Goal: Task Accomplishment & Management: Use online tool/utility

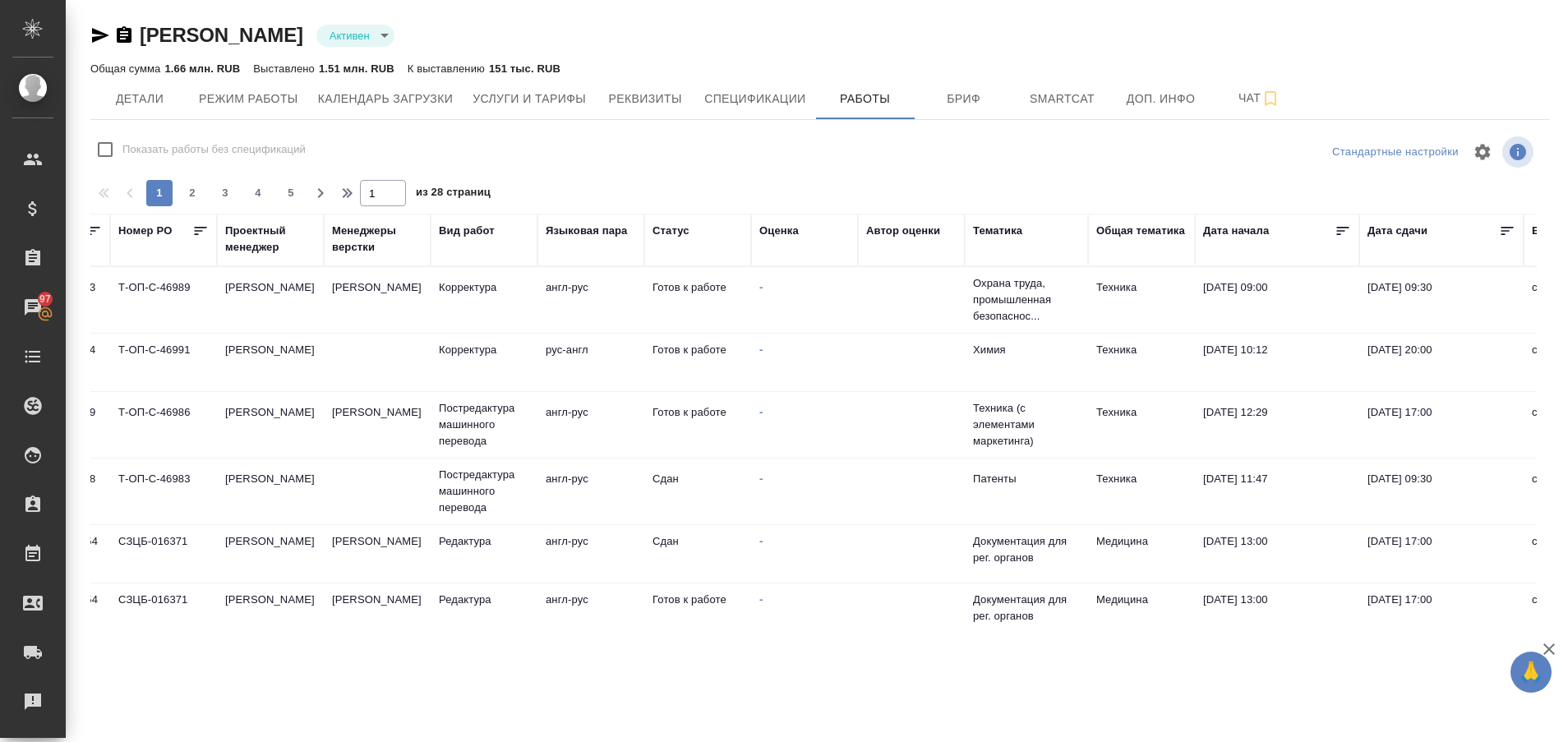
scroll to position [0, 148]
click at [736, 362] on td "Готов к работе" at bounding box center [698, 362] width 107 height 58
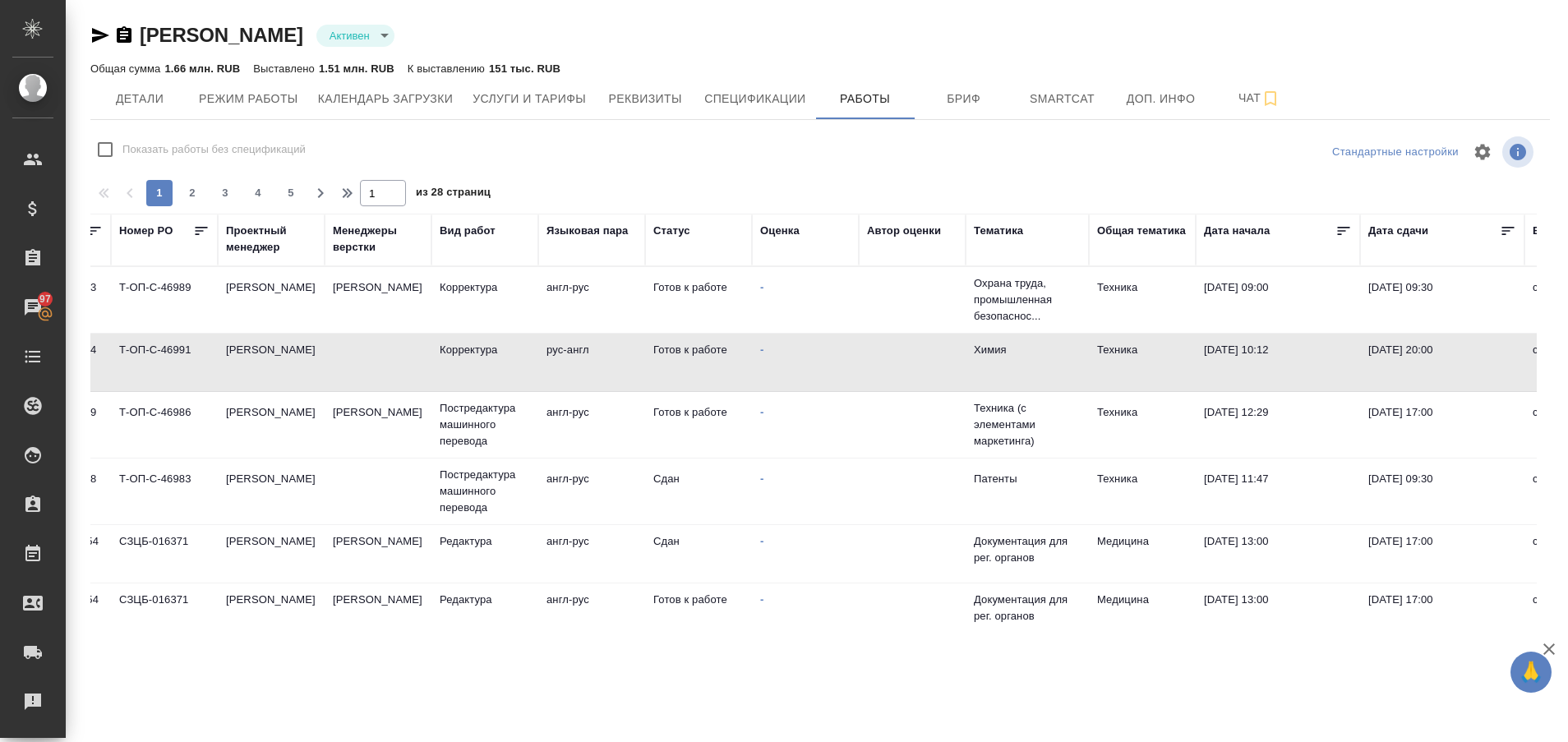
click at [736, 362] on td "Готов к работе" at bounding box center [698, 362] width 107 height 58
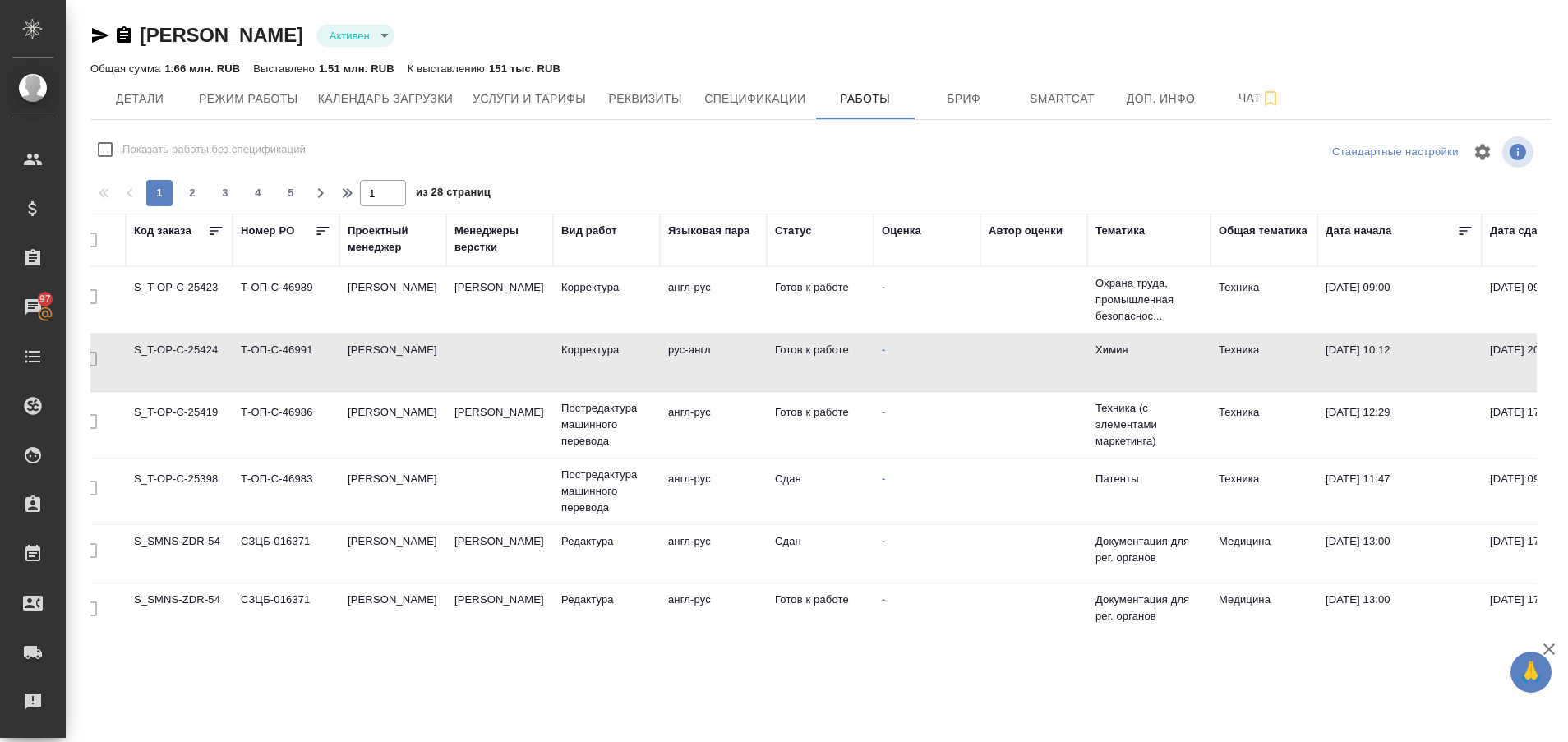
scroll to position [0, 0]
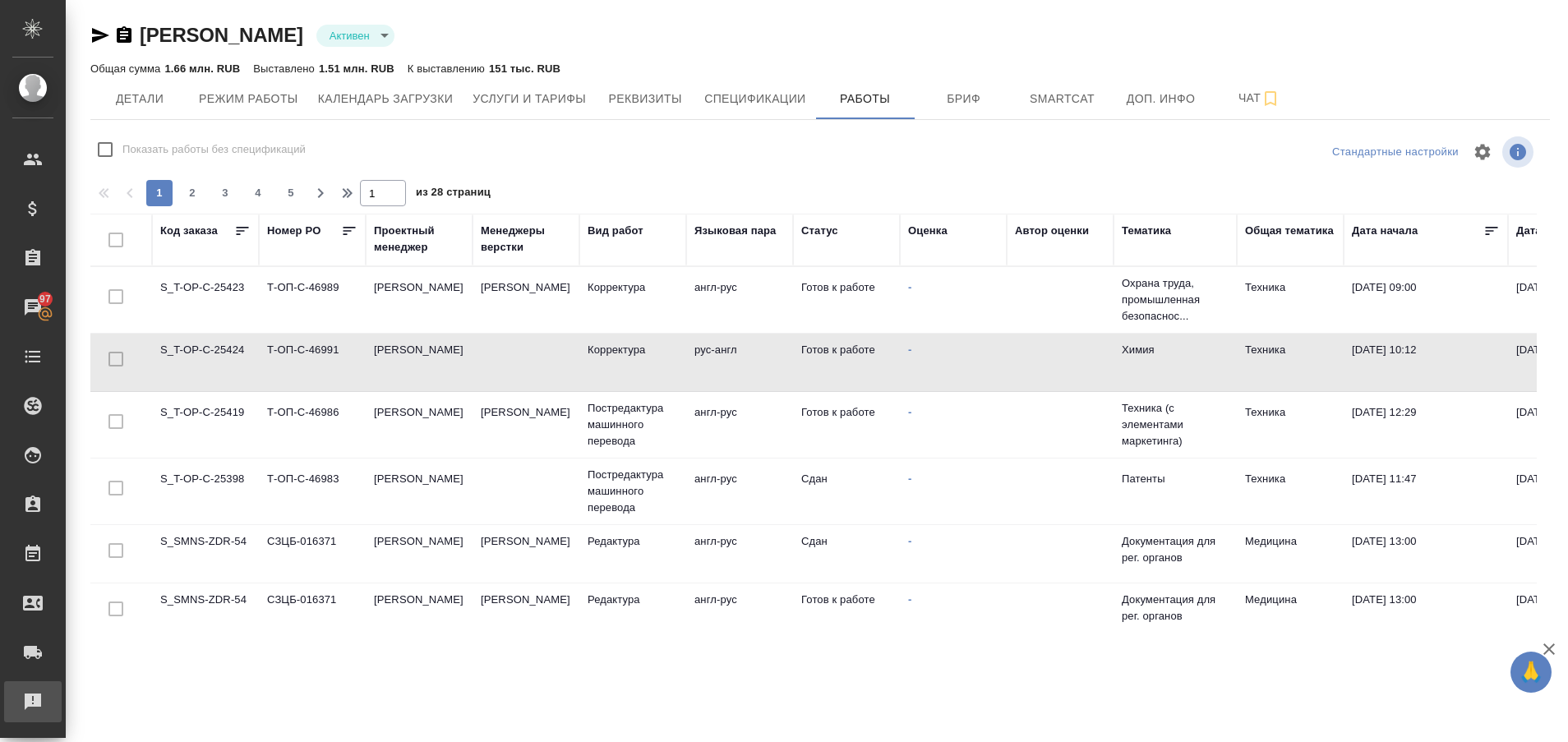
click at [33, 705] on div "Рекламации" at bounding box center [13, 702] width 41 height 25
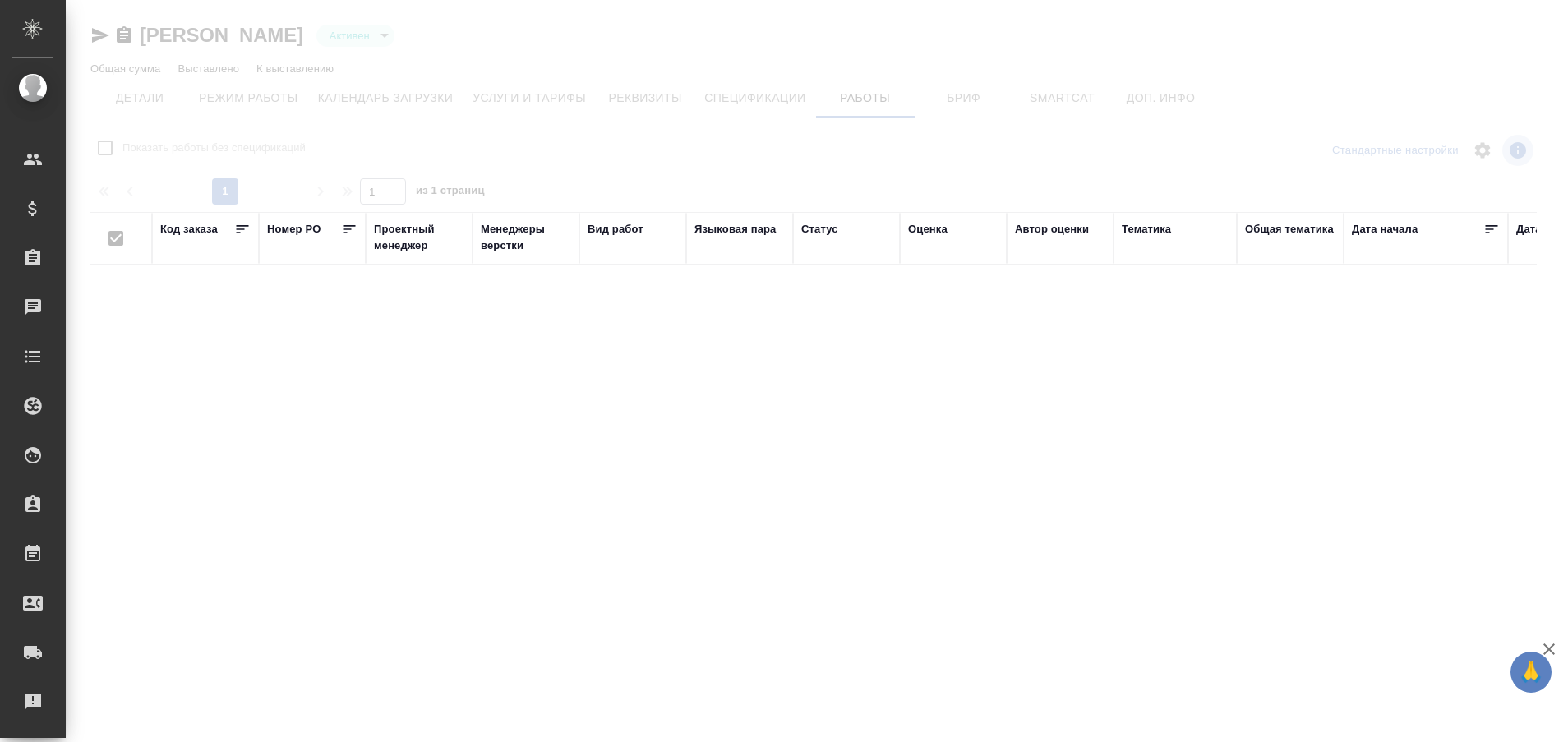
type input "active"
checkbox input "false"
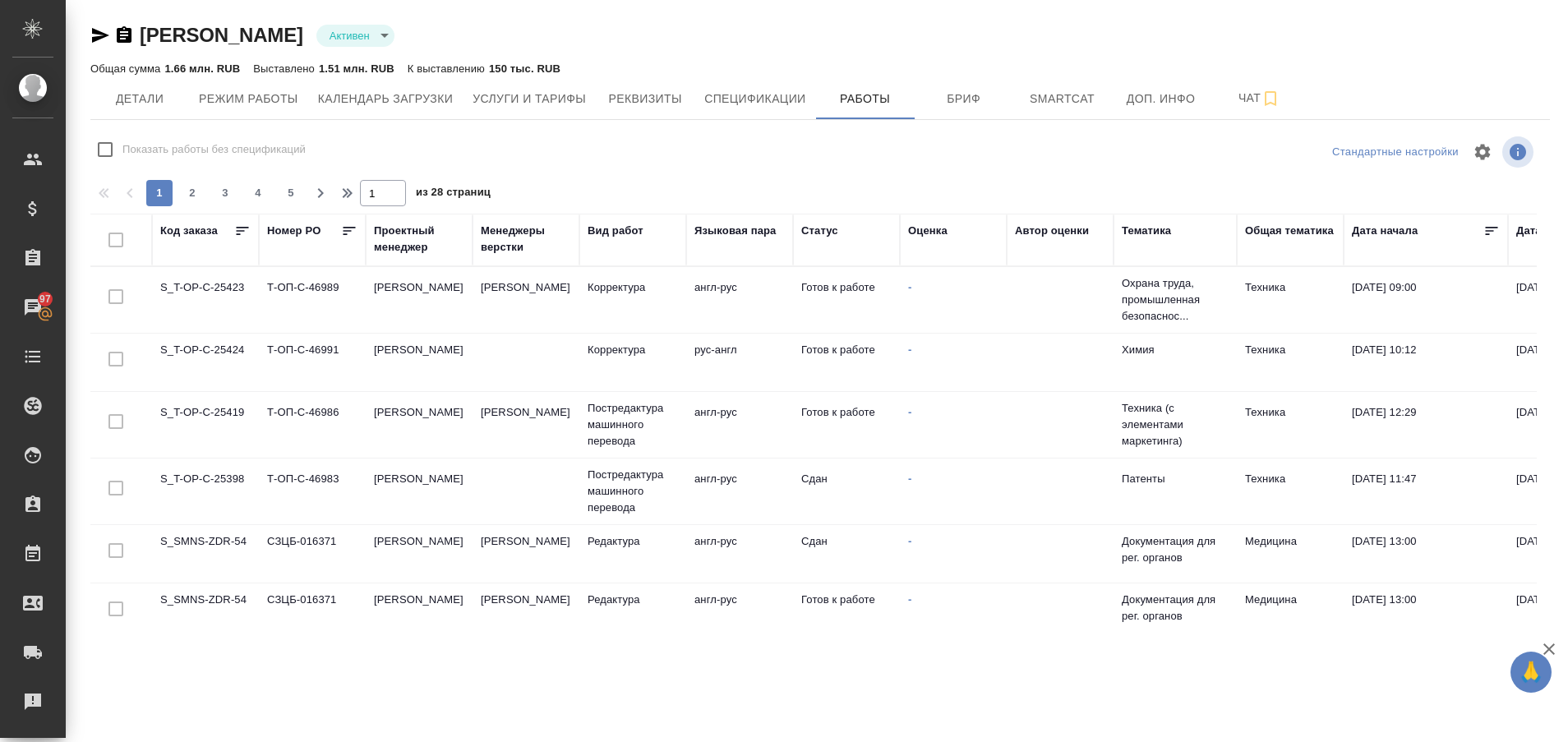
click at [215, 413] on td "S_T-OP-C-25419" at bounding box center [205, 424] width 107 height 58
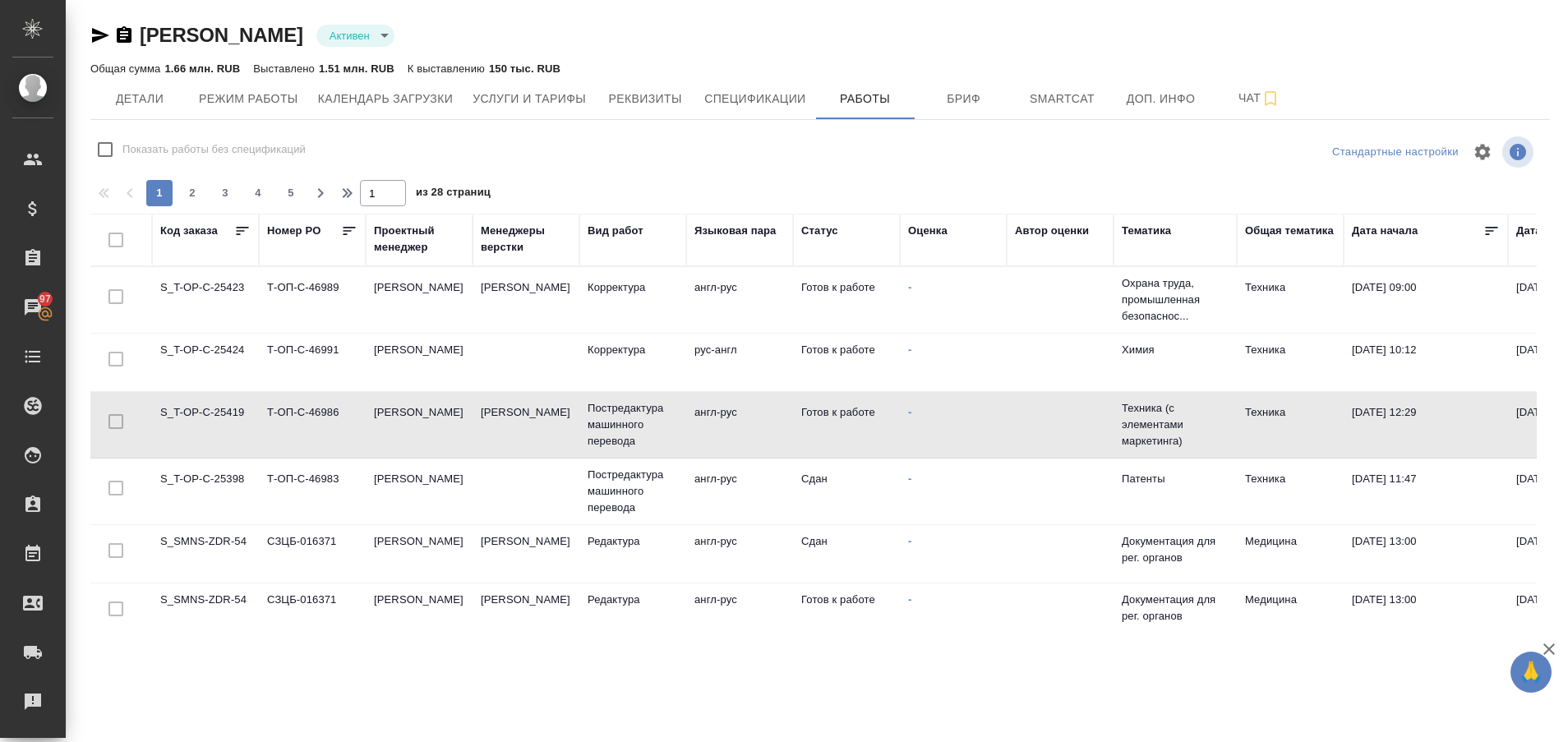
click at [215, 413] on td "S_T-OP-C-25419" at bounding box center [205, 424] width 107 height 58
click at [219, 340] on td "S_T-OP-C-25424" at bounding box center [205, 362] width 107 height 58
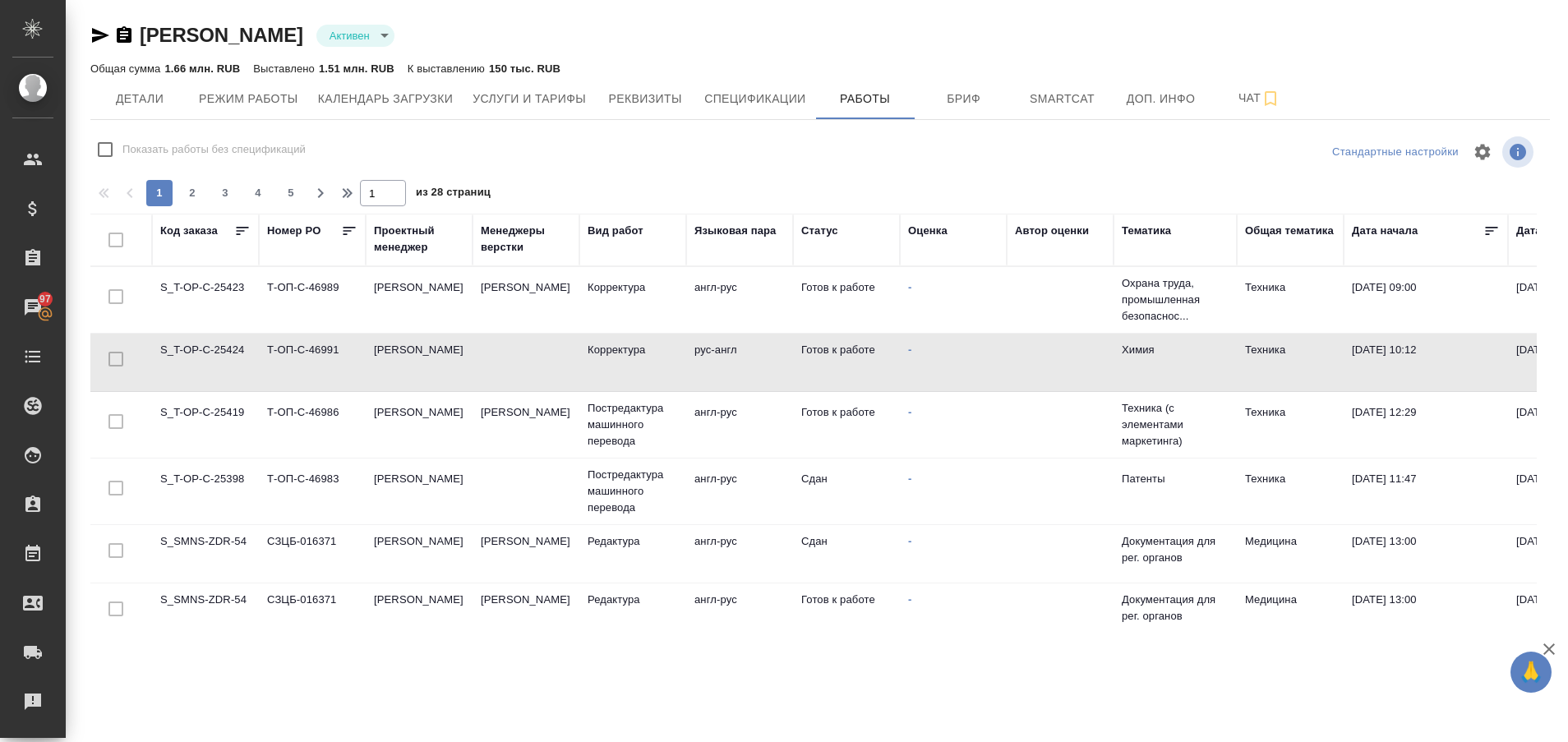
click at [219, 340] on td "S_T-OP-C-25424" at bounding box center [205, 362] width 107 height 58
click at [187, 420] on td "S_T-OP-C-25419" at bounding box center [205, 424] width 107 height 58
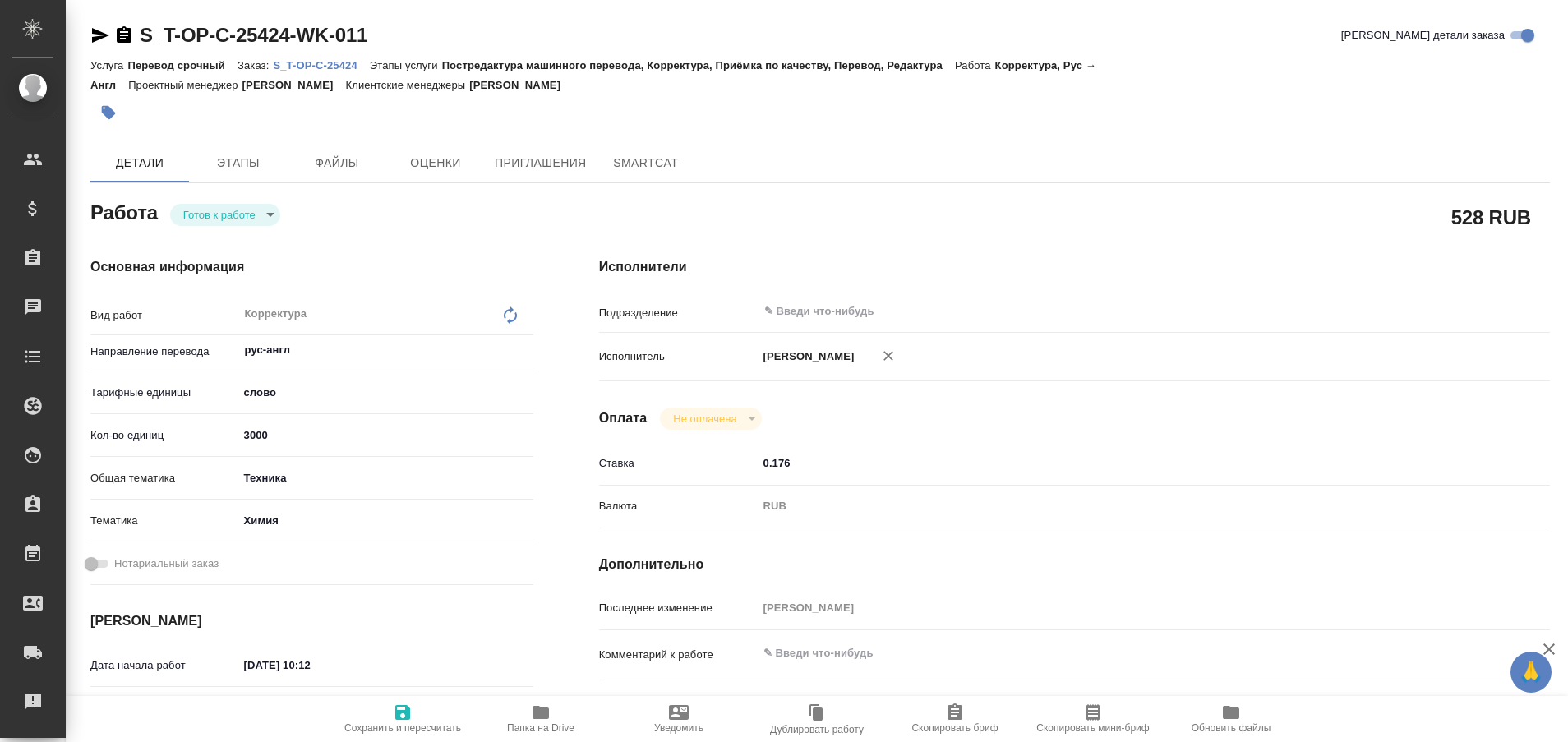
click at [295, 64] on p "S_T-OP-C-25424" at bounding box center [320, 65] width 96 height 13
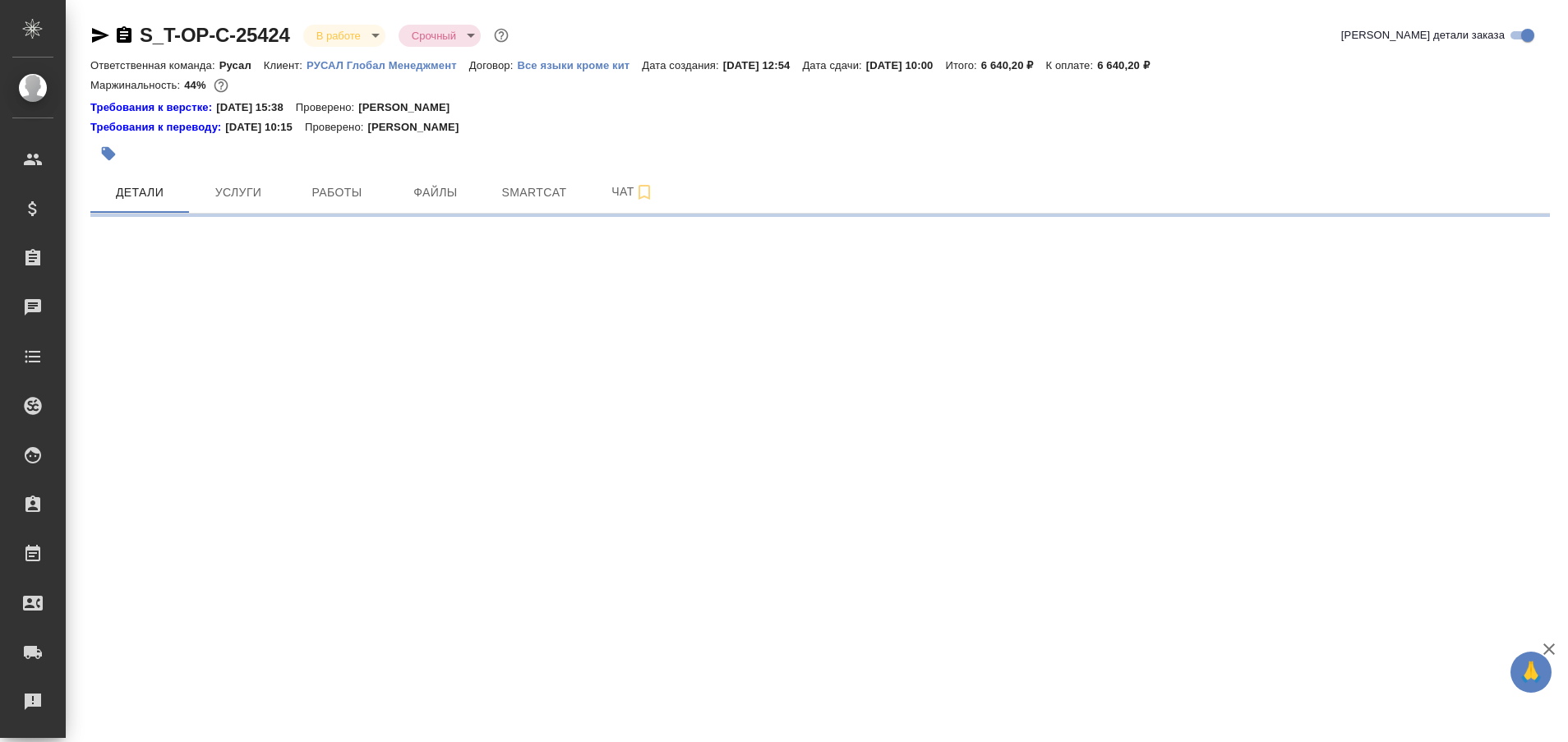
select select "RU"
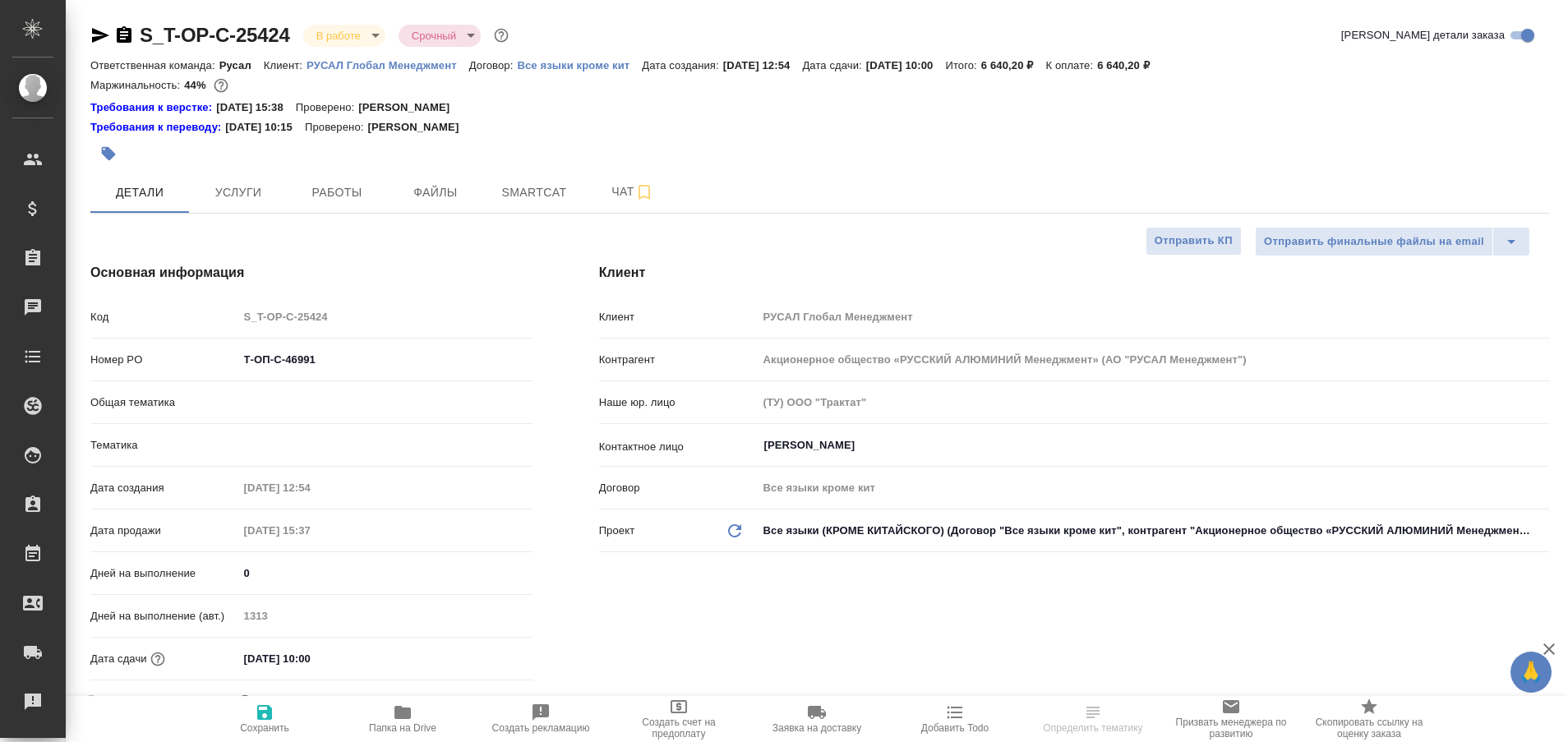
type textarea "x"
type input "Русал"
type input "[PERSON_NAME]"
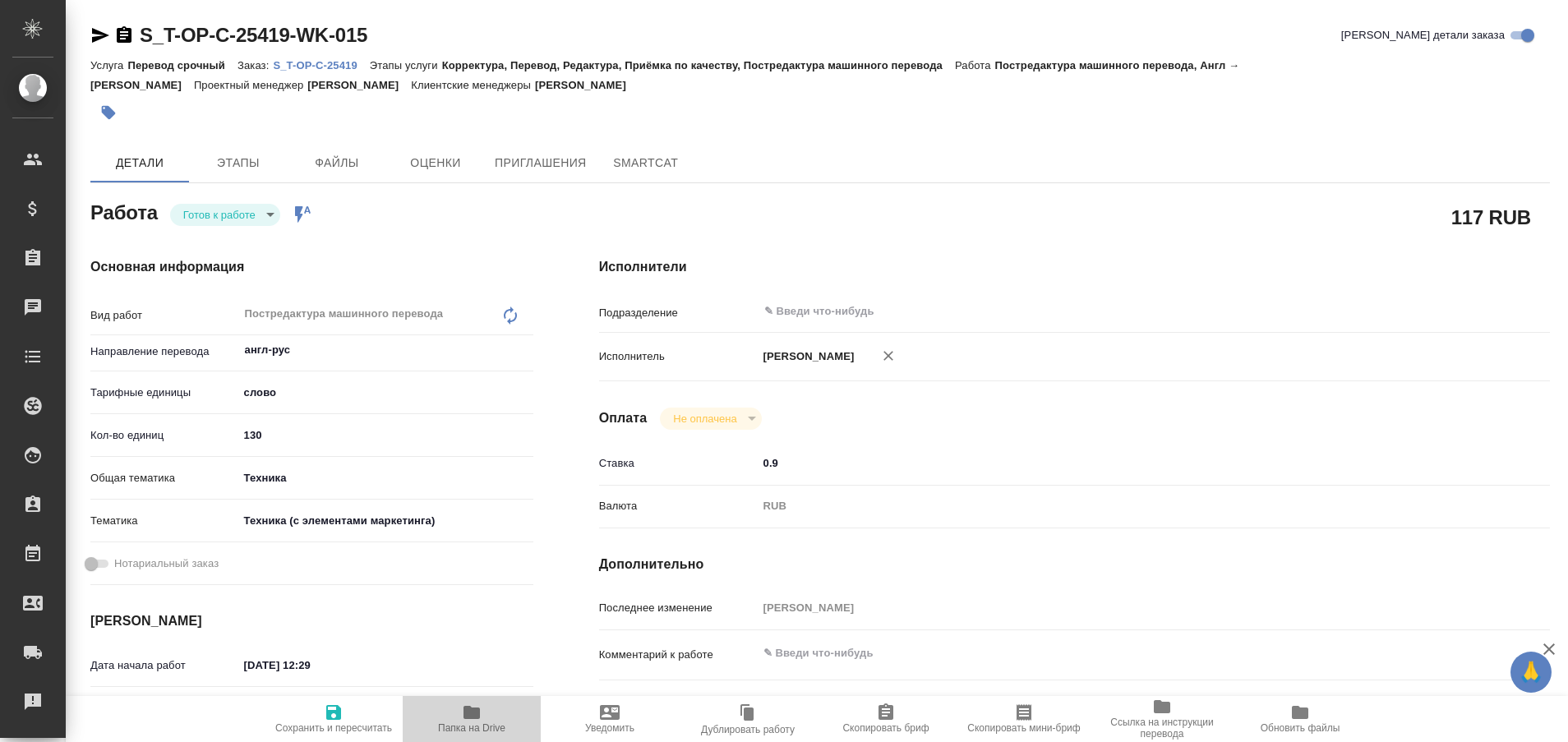
click at [466, 721] on icon "button" at bounding box center [471, 713] width 20 height 20
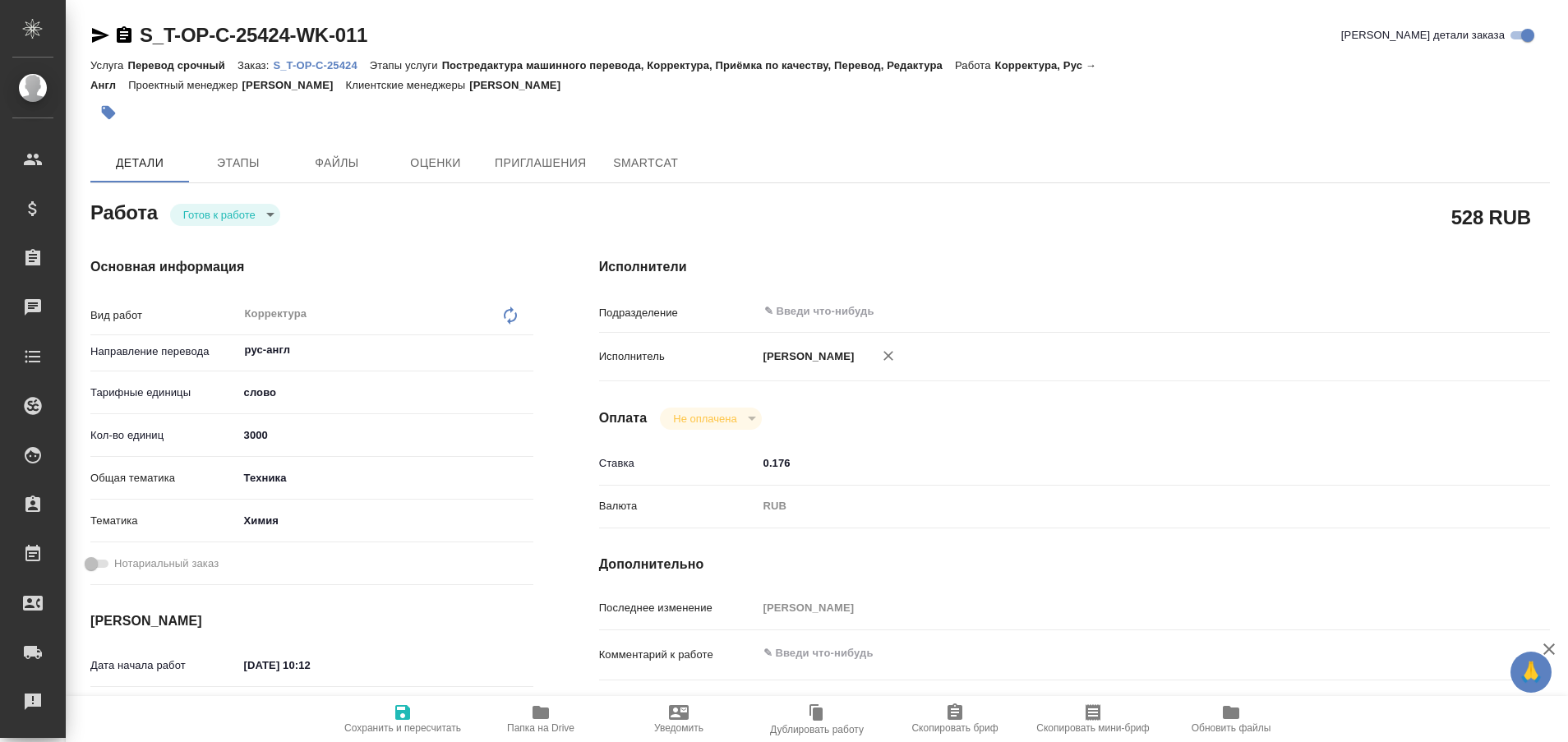
type textarea "x"
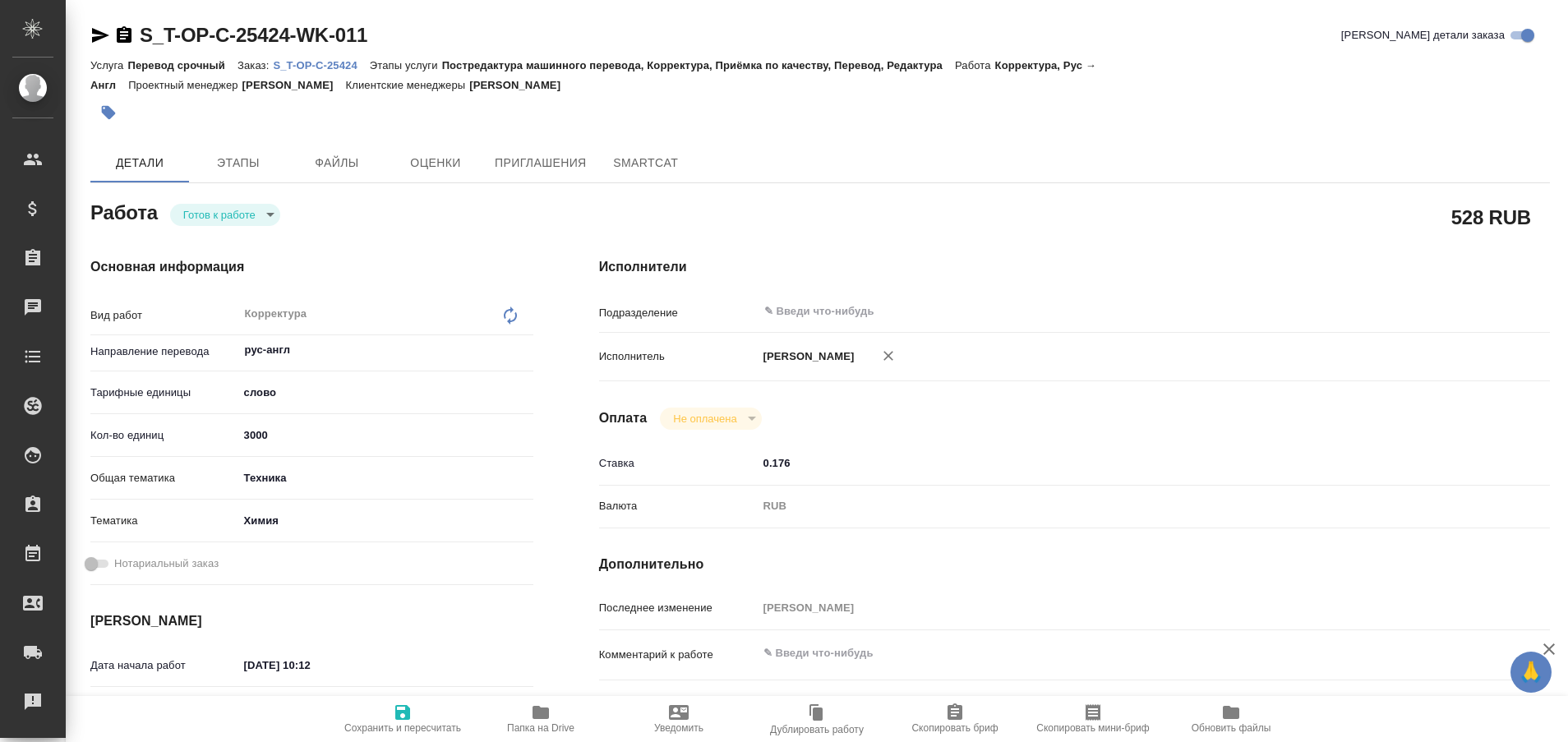
type textarea "x"
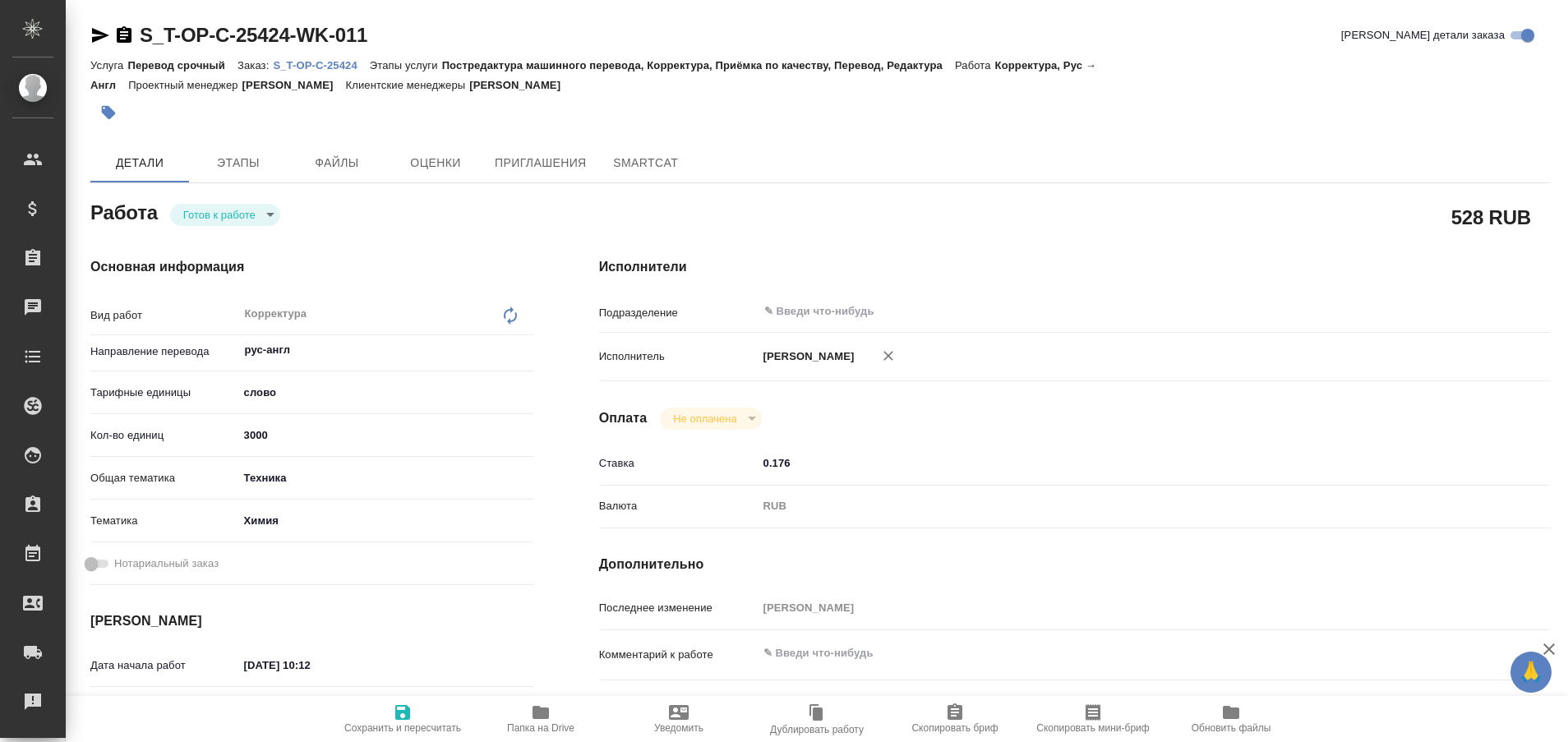
type textarea "x"
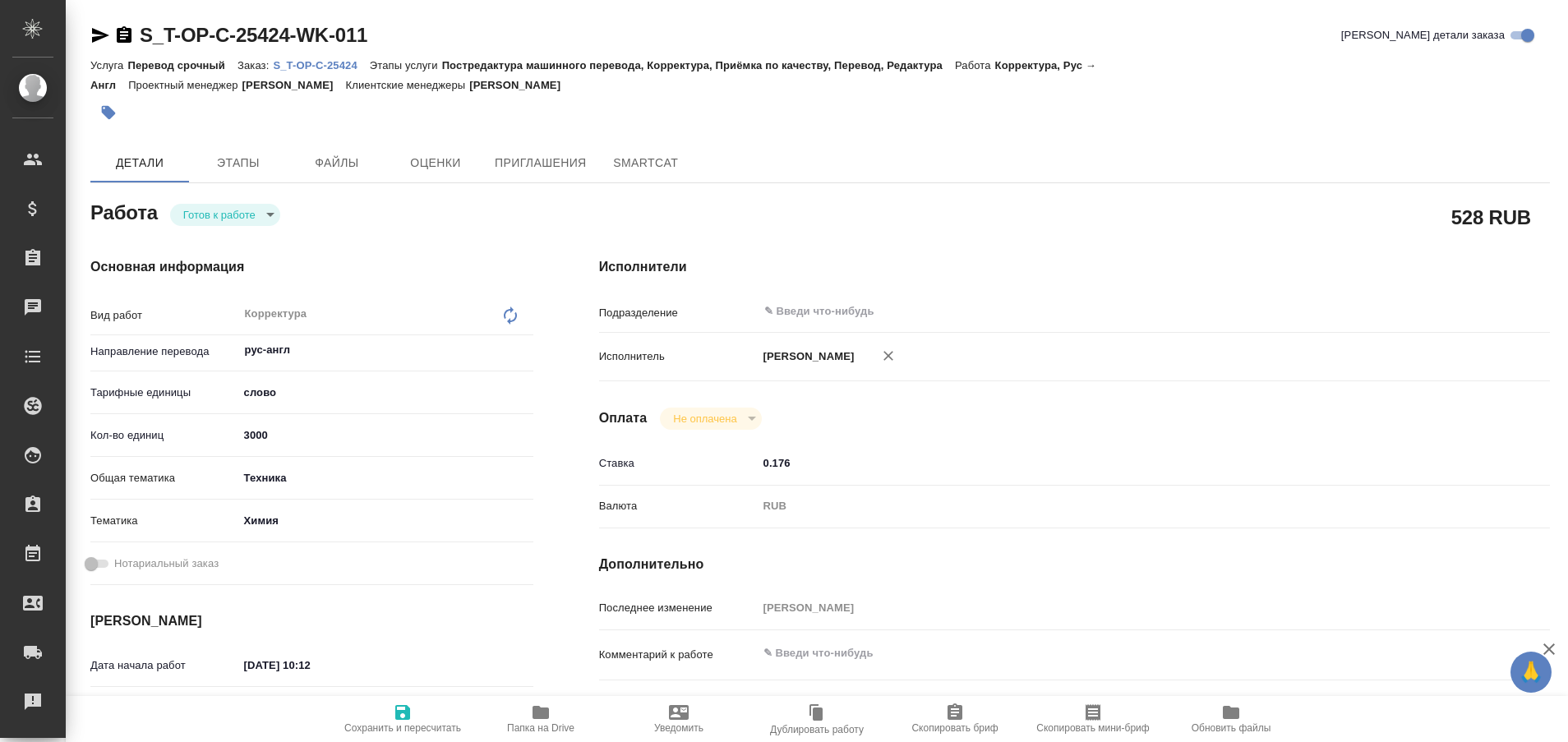
click at [313, 60] on p "S_T-OP-C-25424" at bounding box center [320, 65] width 96 height 13
type textarea "x"
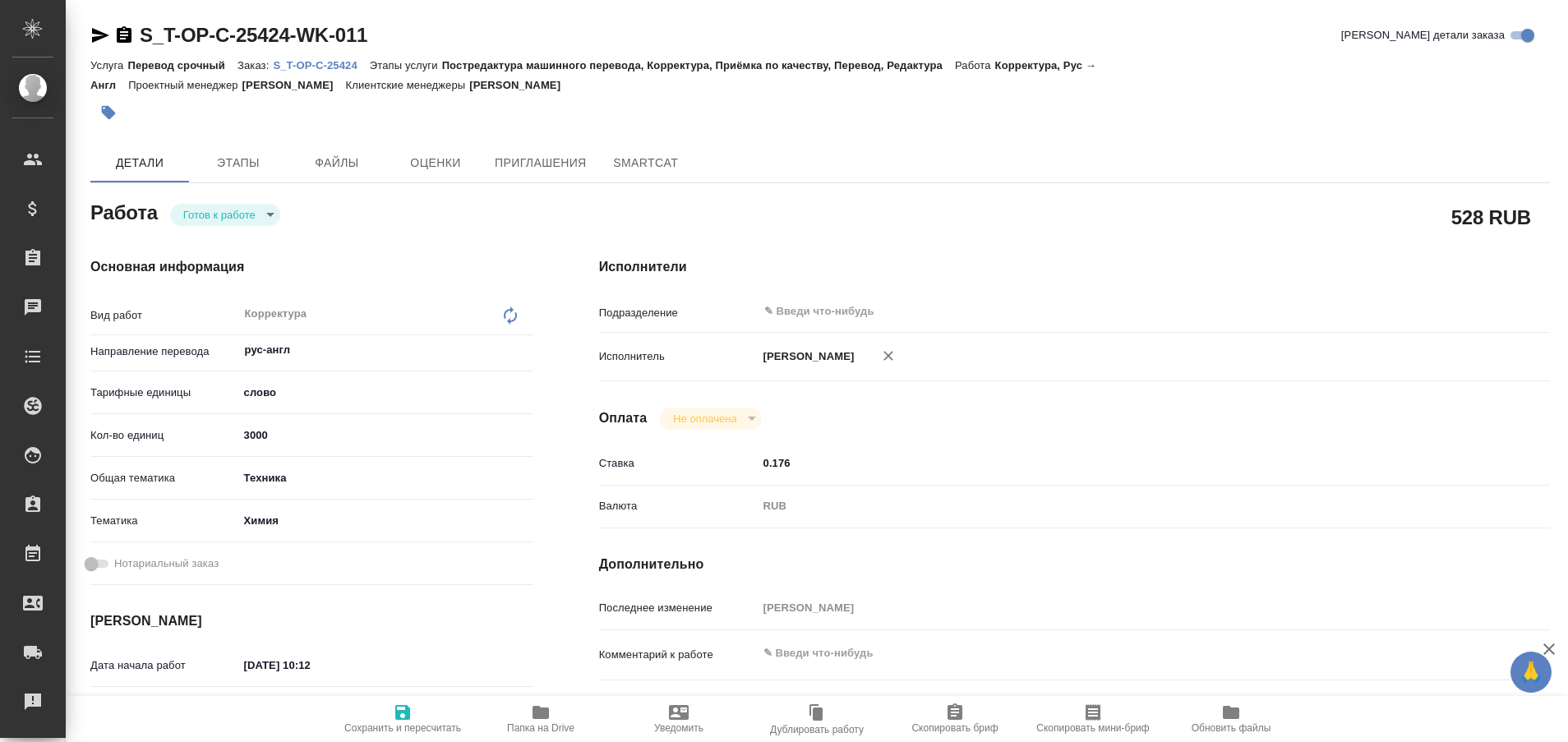
type textarea "x"
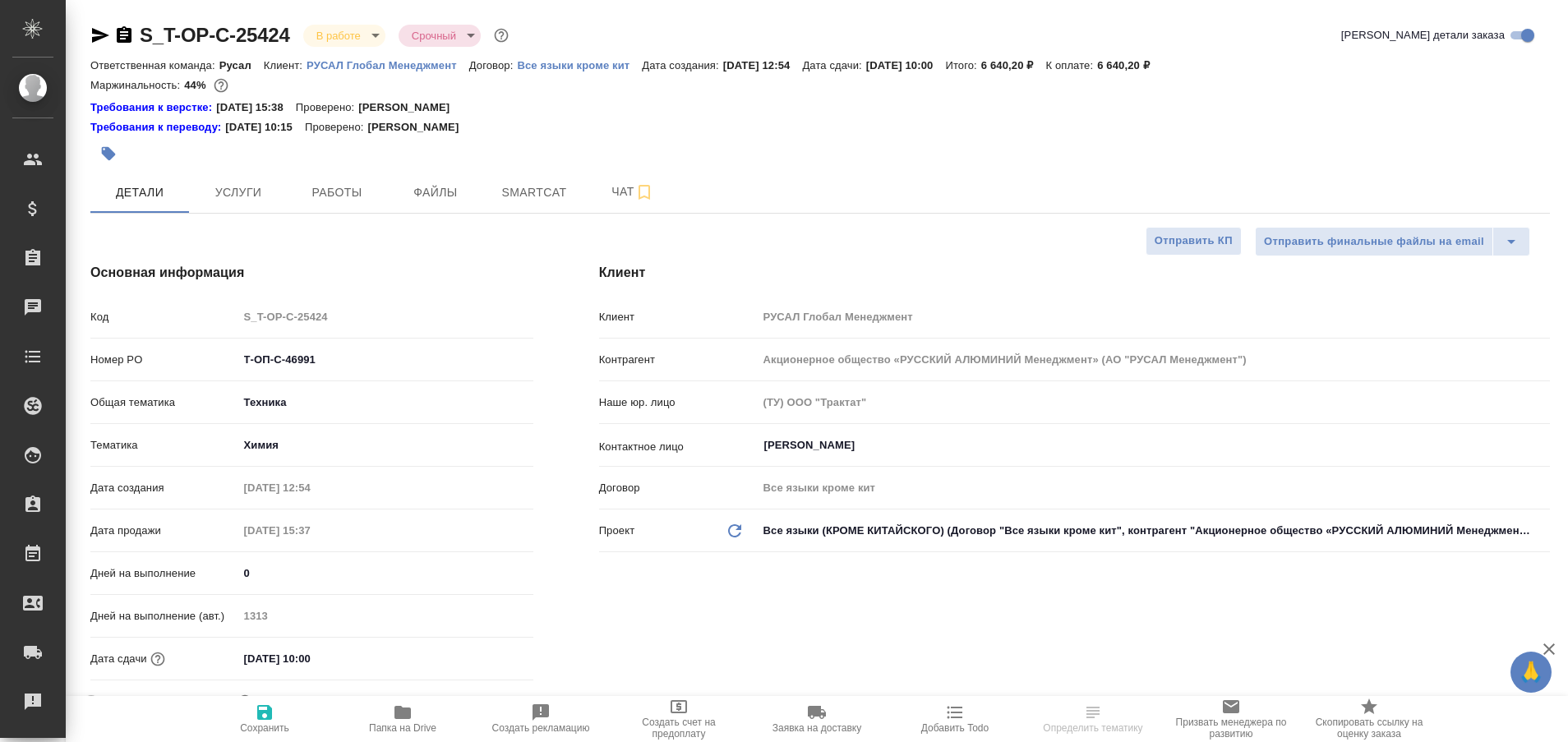
select select "RU"
click at [360, 172] on button "Работы" at bounding box center [336, 192] width 99 height 41
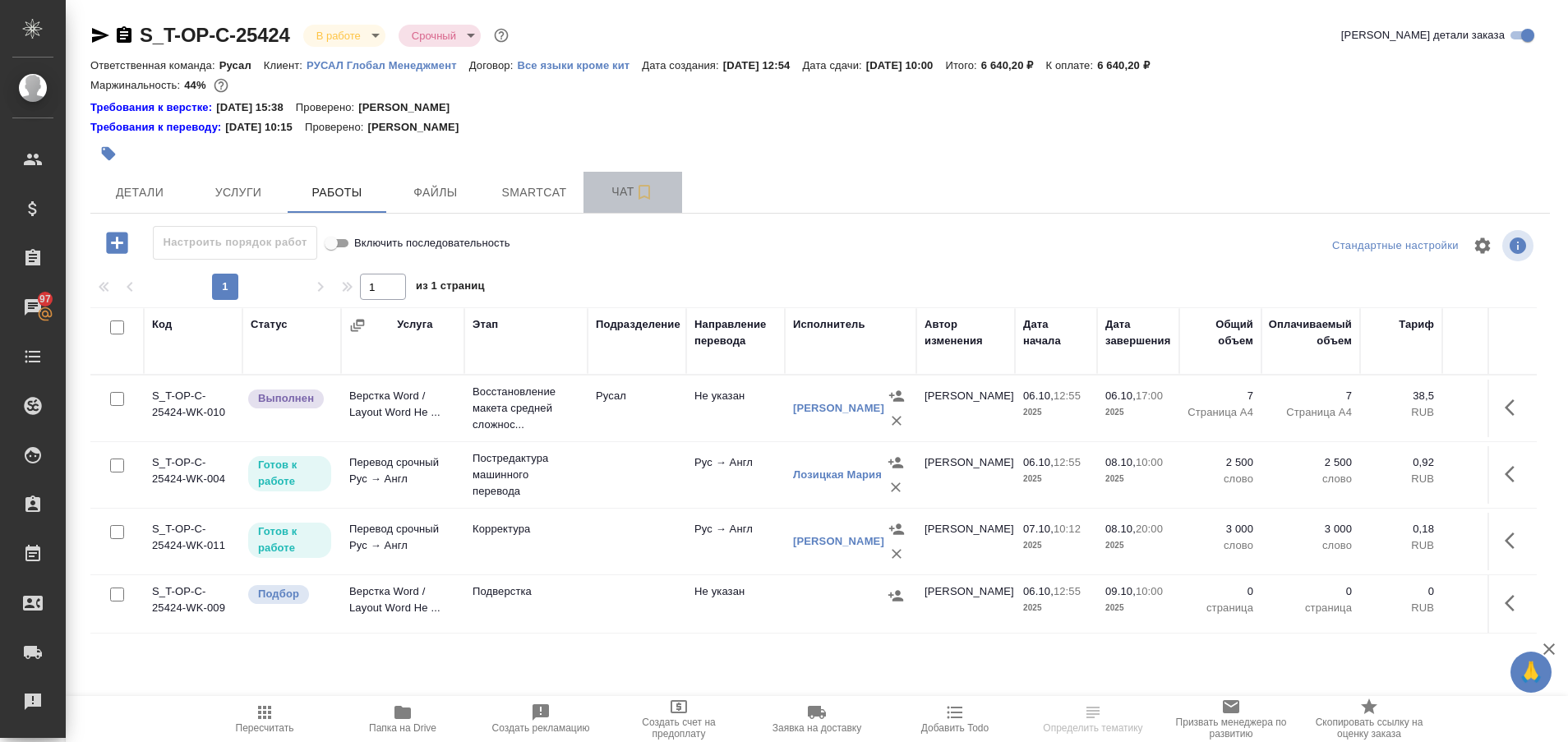
click at [605, 185] on span "Чат" at bounding box center [632, 191] width 79 height 21
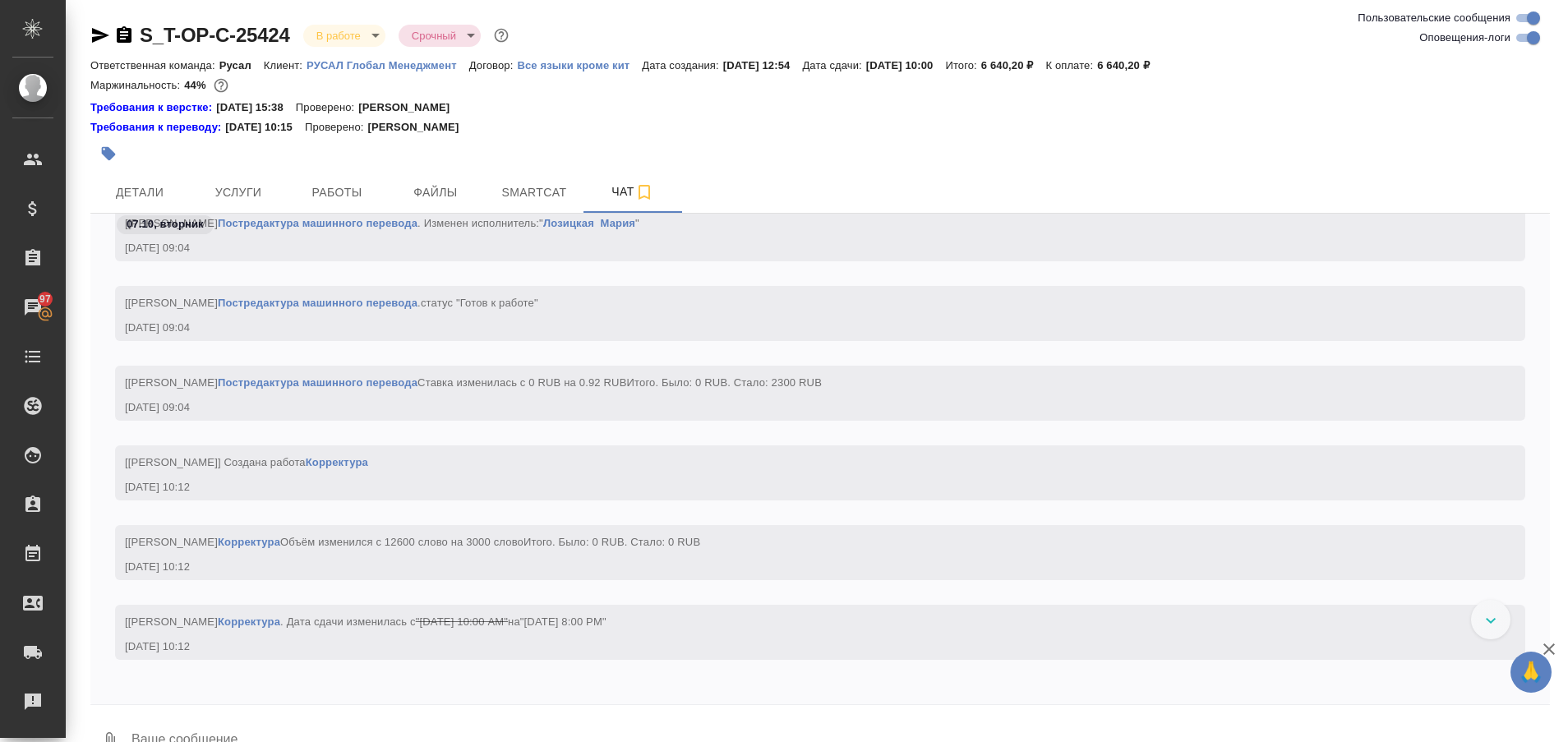
scroll to position [3317, 0]
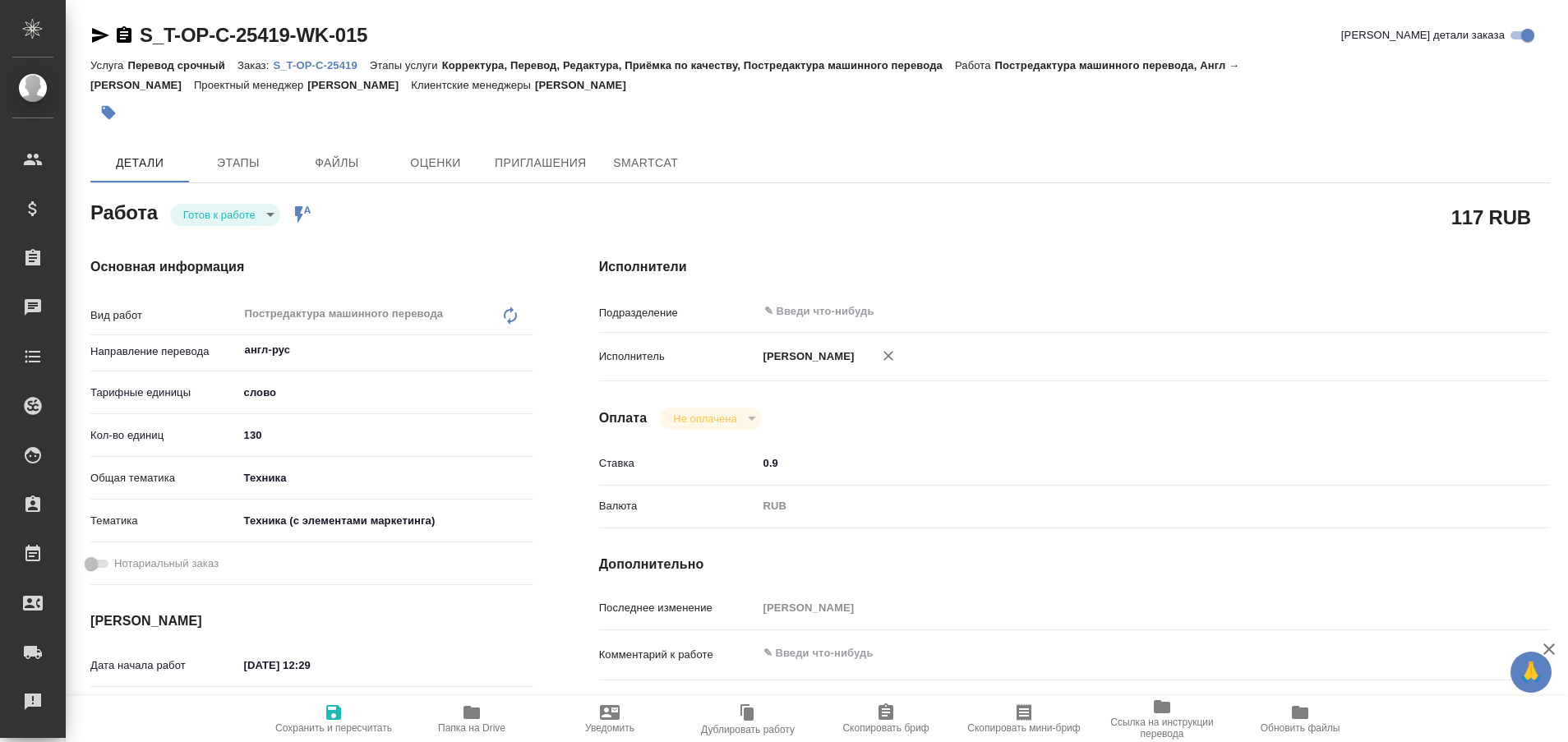
type textarea "x"
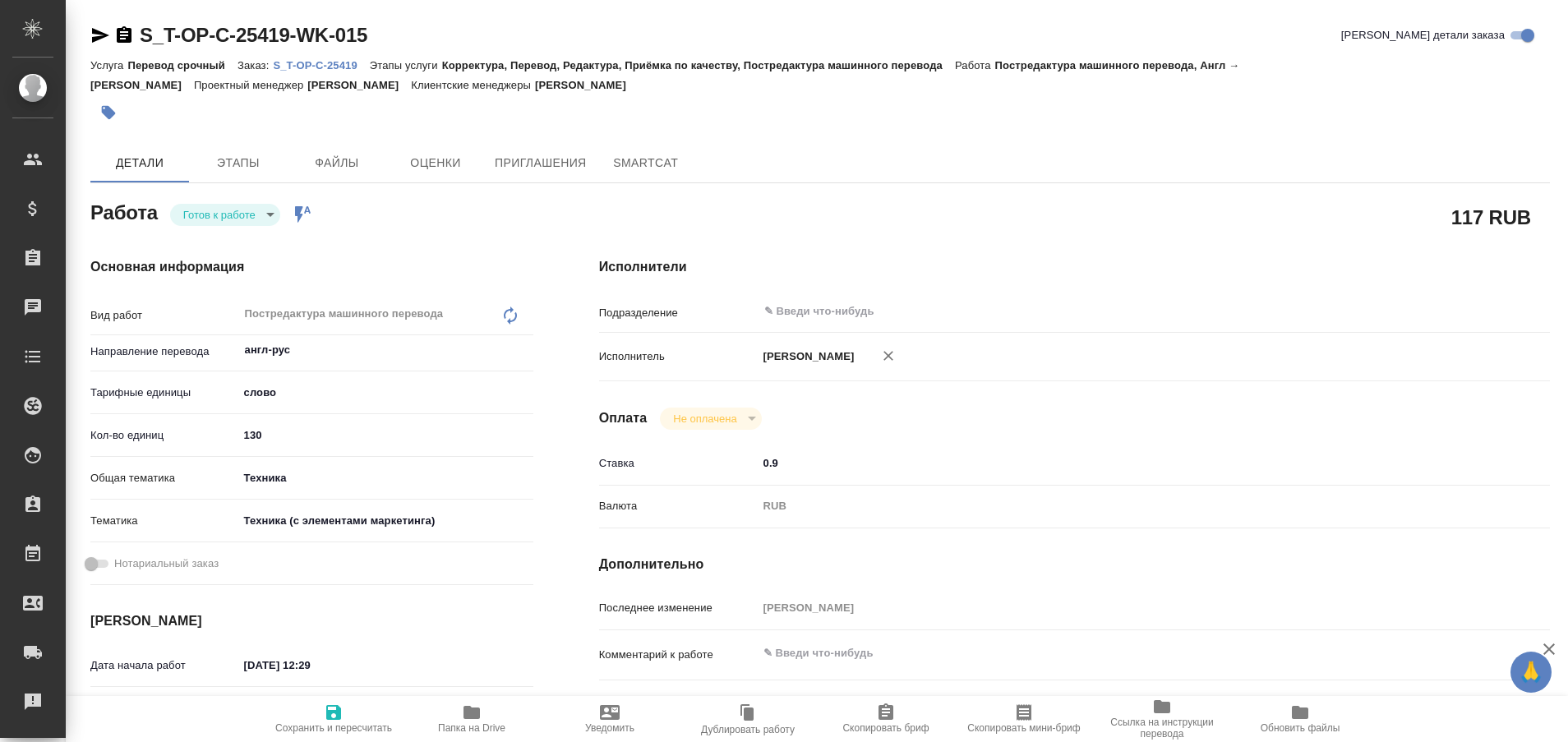
type textarea "x"
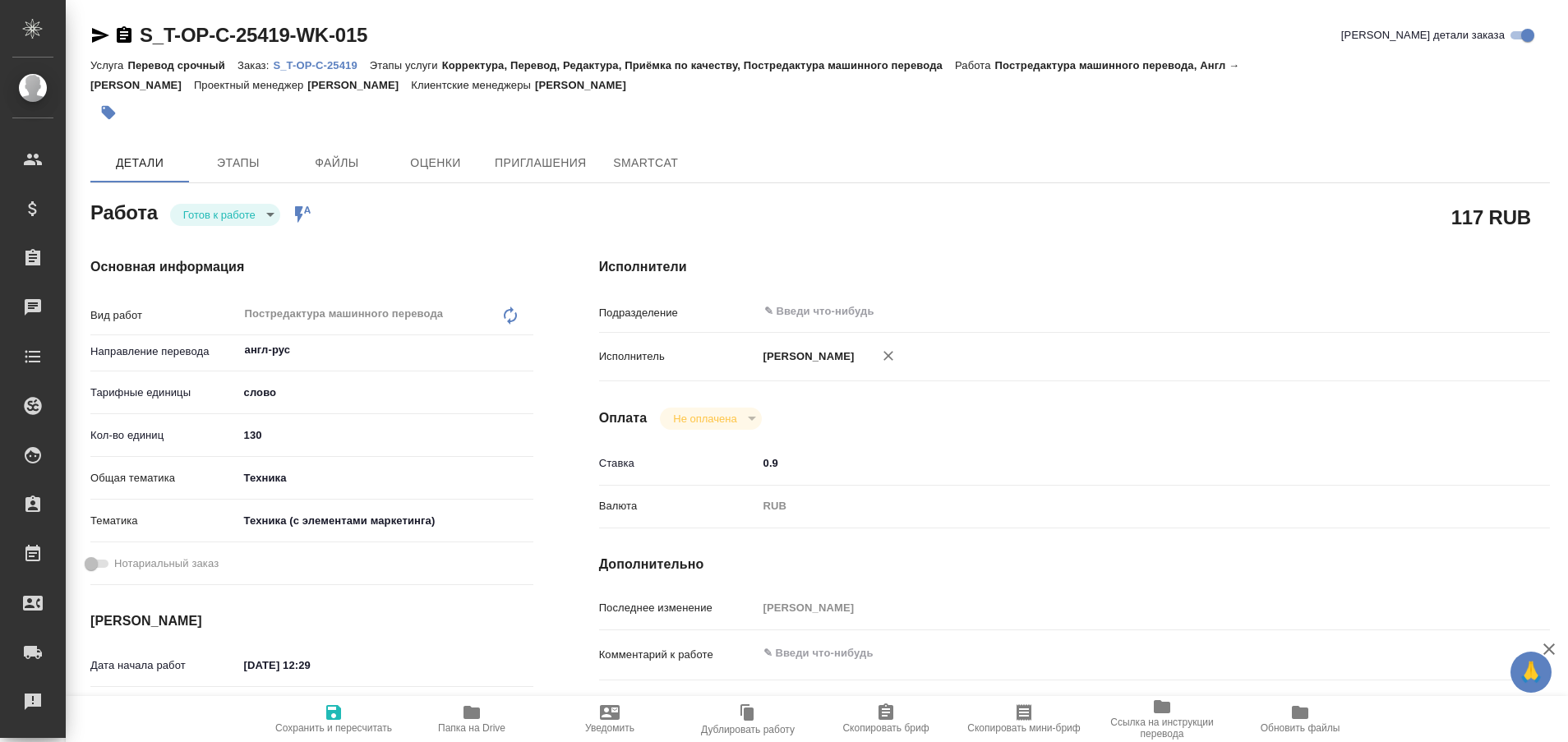
type textarea "x"
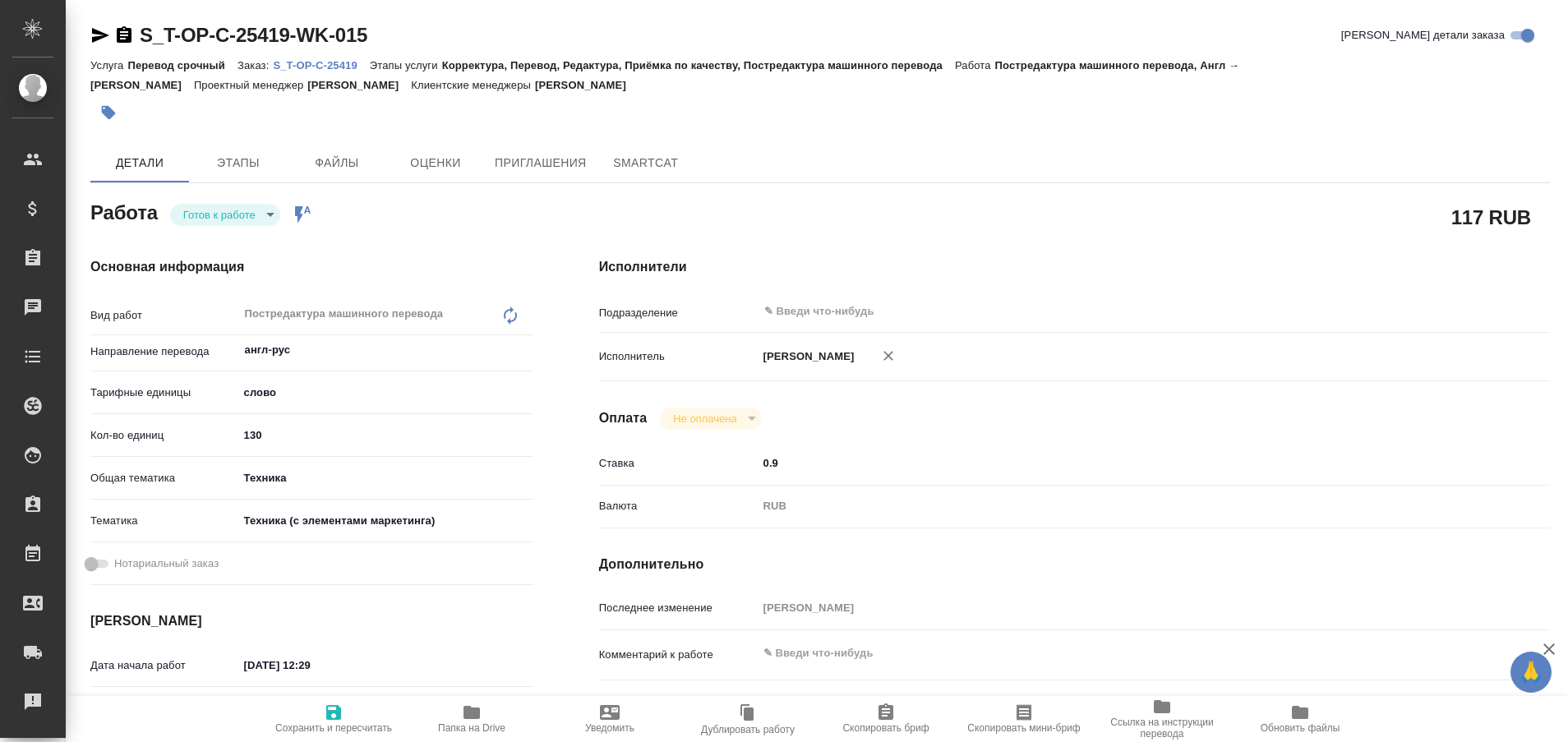
type textarea "x"
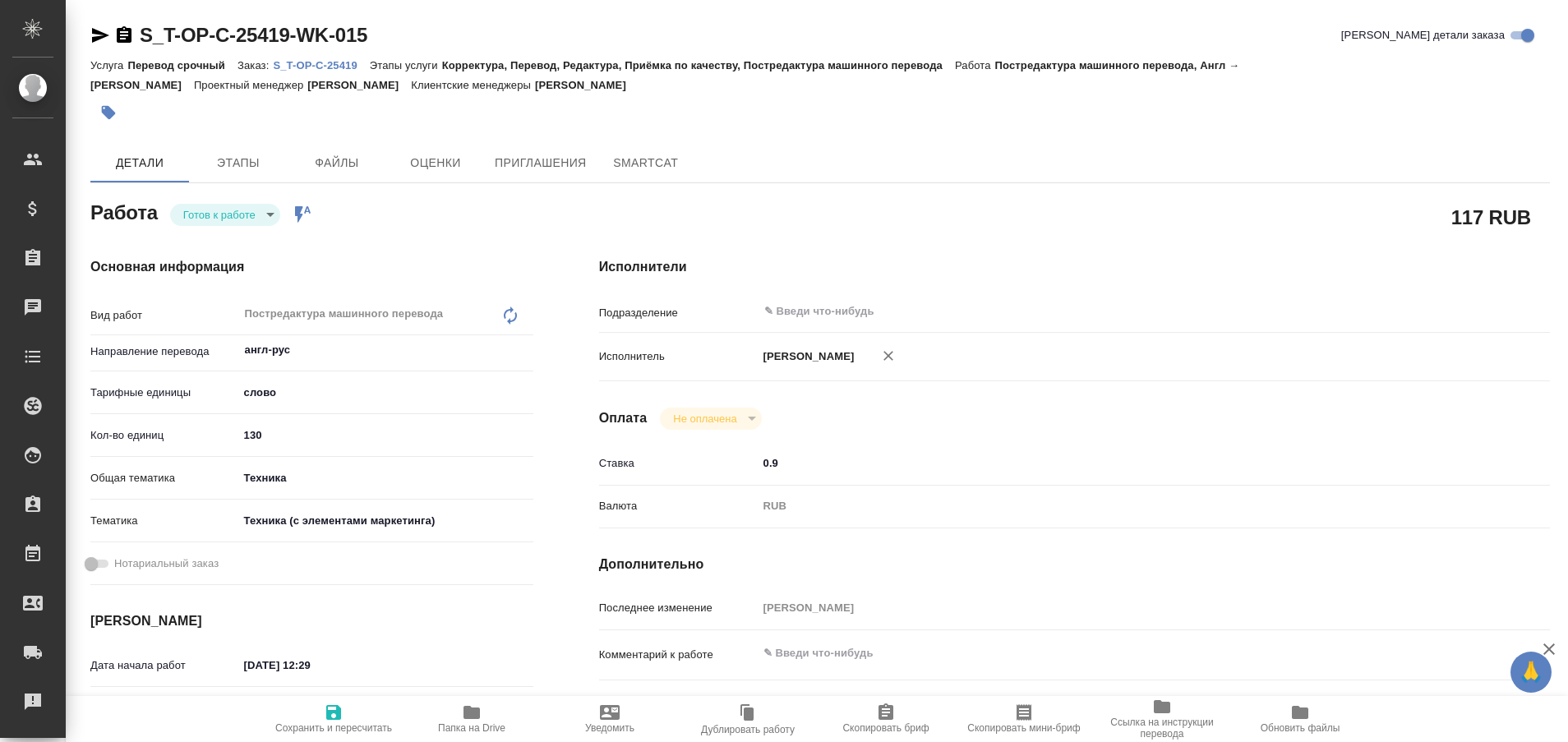
type textarea "x"
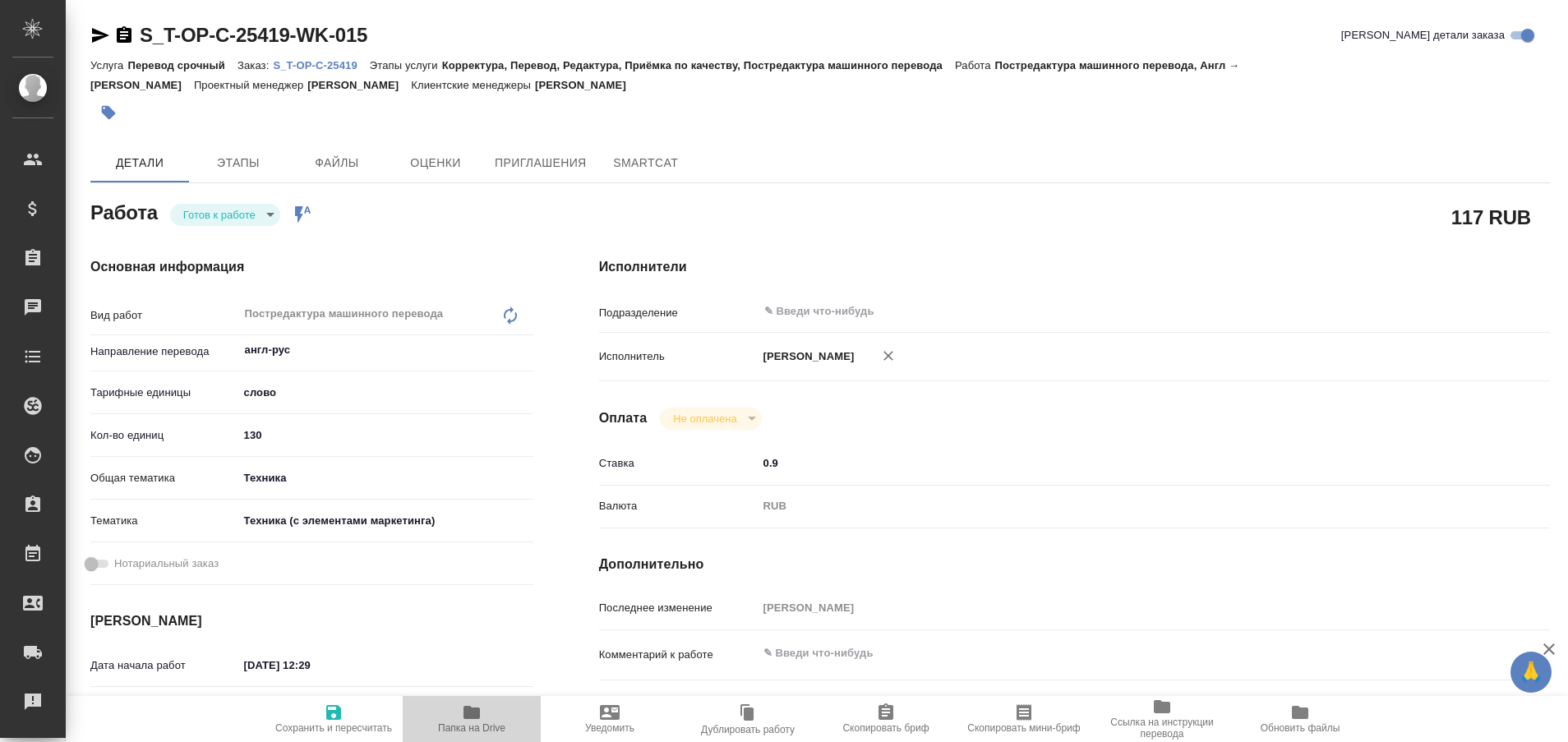
click at [466, 721] on icon "button" at bounding box center [471, 713] width 20 height 20
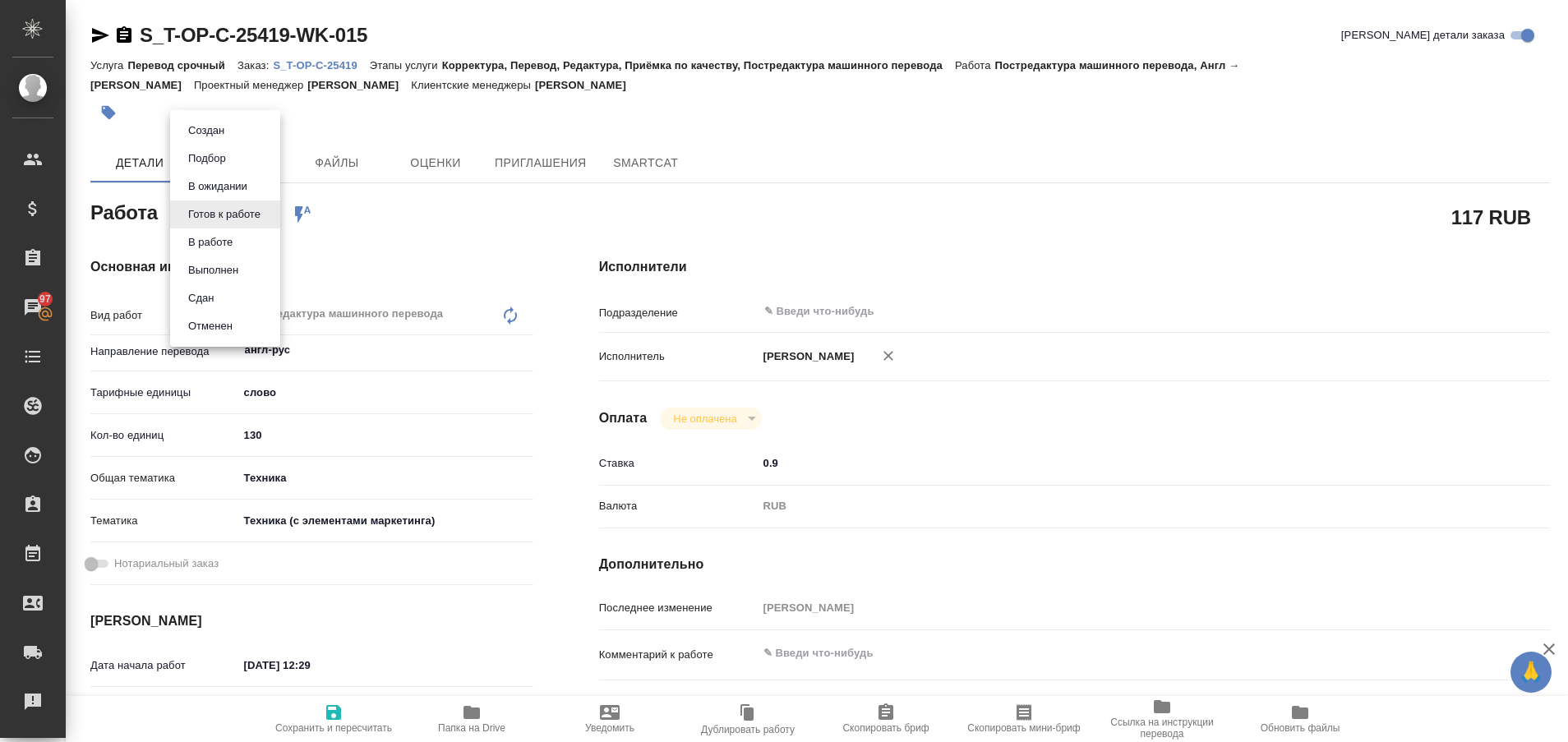
click at [260, 215] on body "🙏 .cls-1 fill:#fff; AWATERA Plastinina Anastasia Клиенты Спецификации Заказы 97…" at bounding box center [784, 371] width 1568 height 742
click at [221, 267] on button "Выполнен" at bounding box center [213, 271] width 60 height 18
type textarea "x"
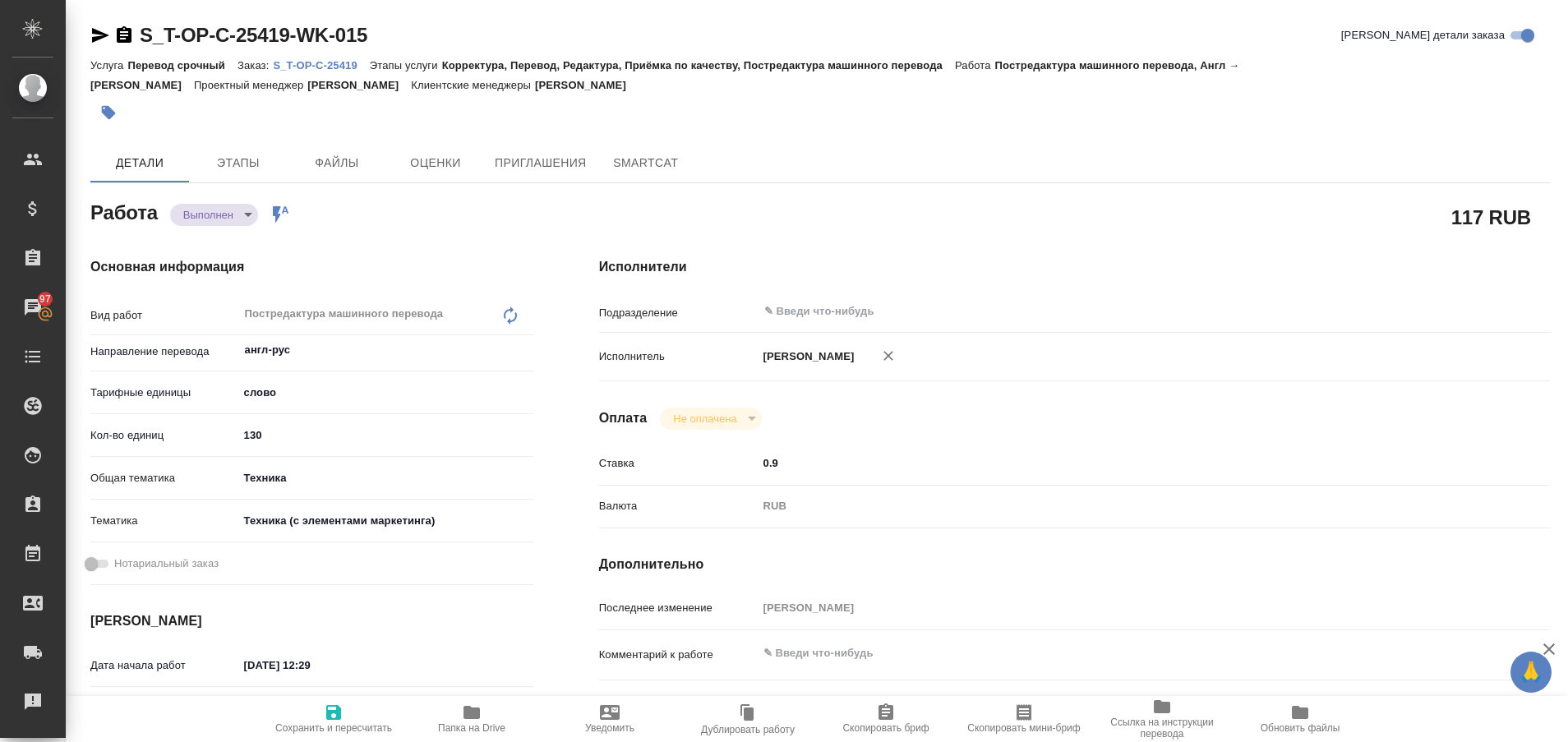
type textarea "x"
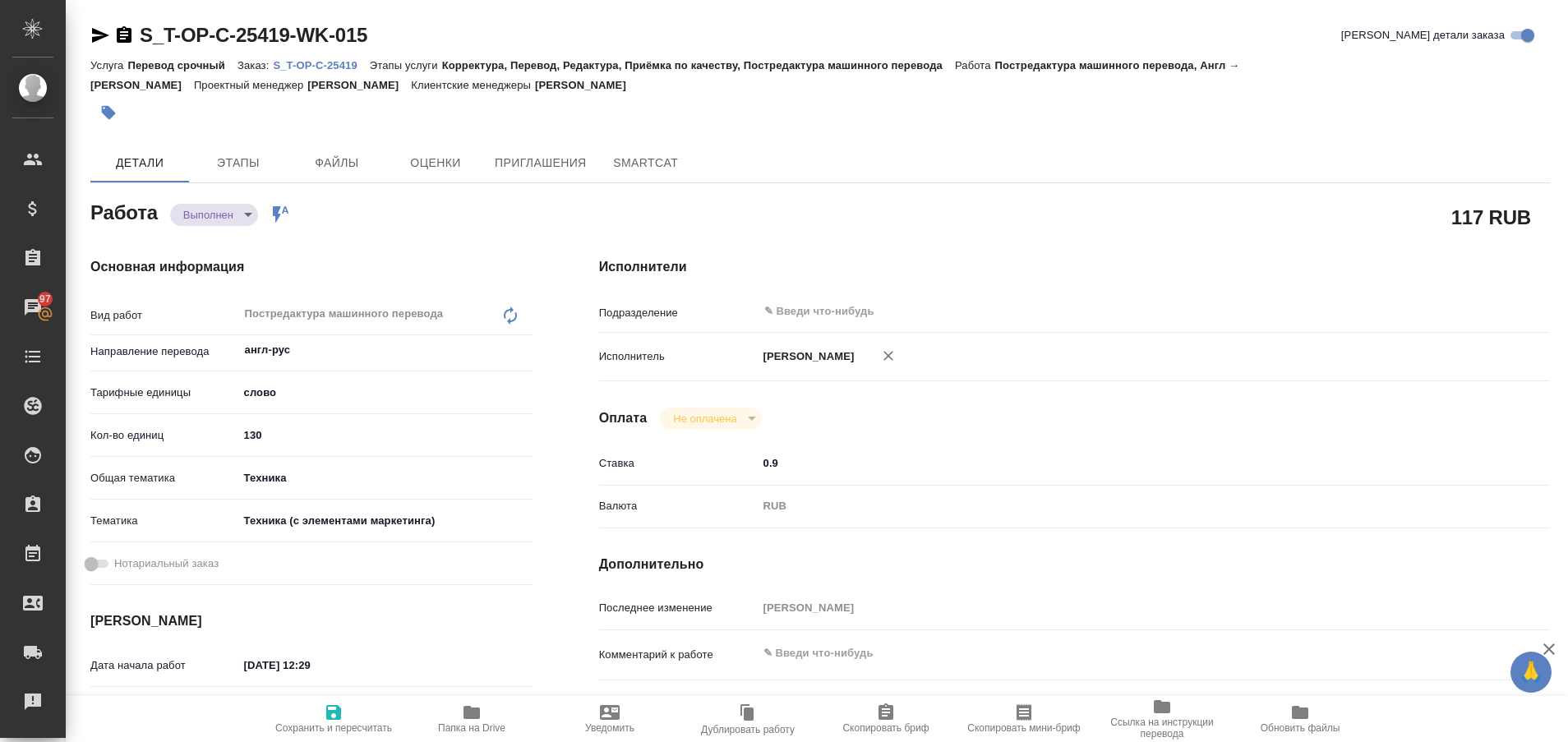
type textarea "x"
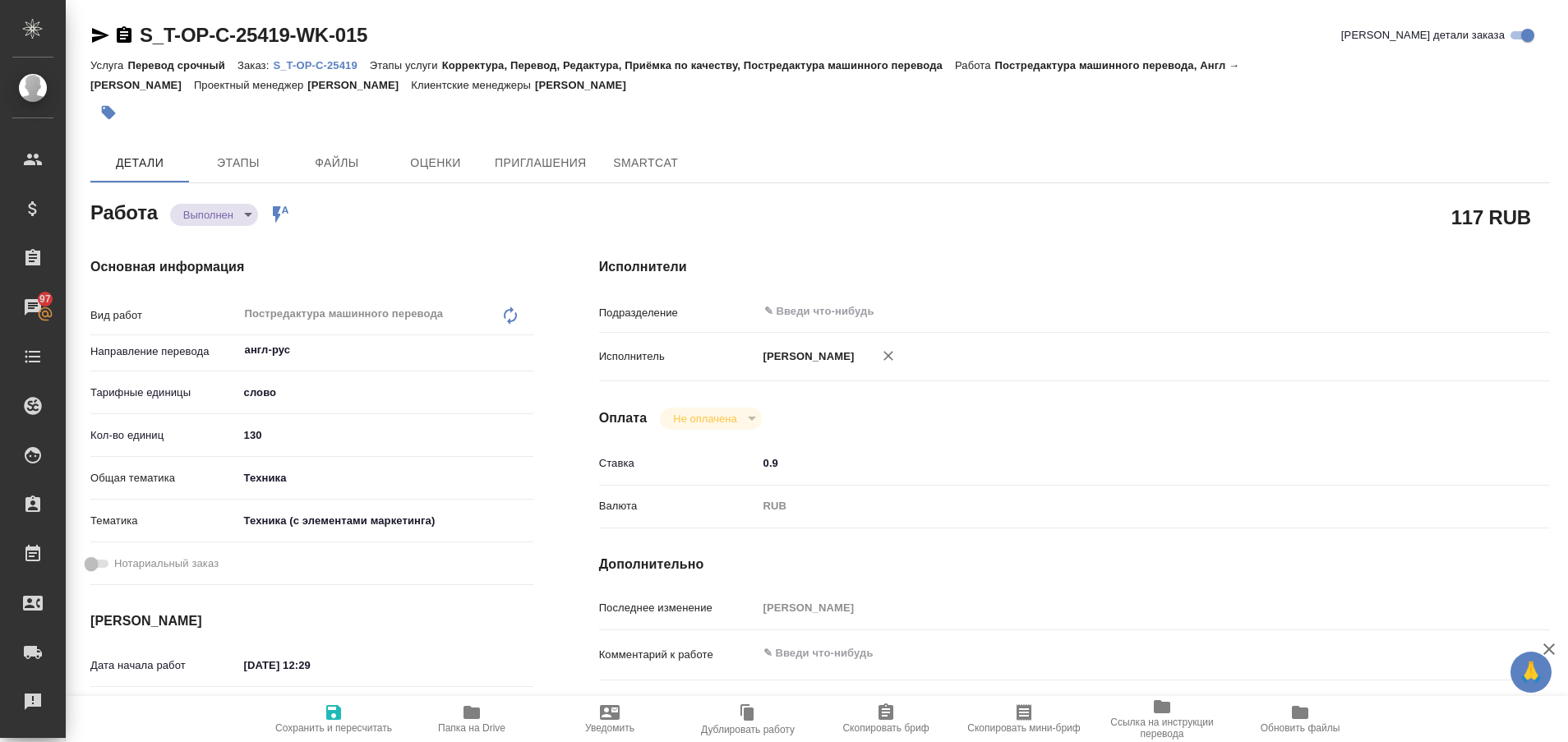
type textarea "x"
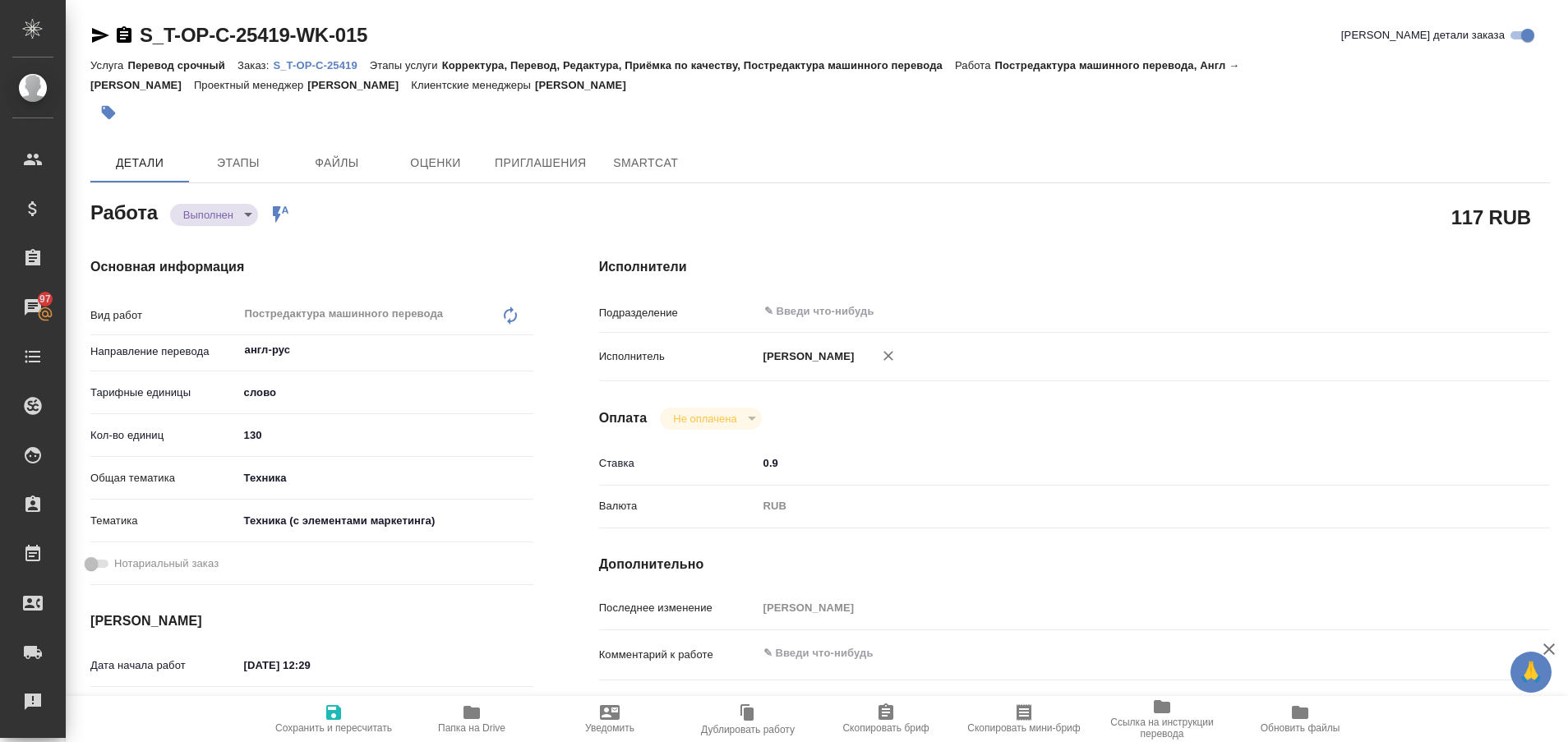
type textarea "x"
click at [99, 36] on icon "button" at bounding box center [101, 35] width 18 height 15
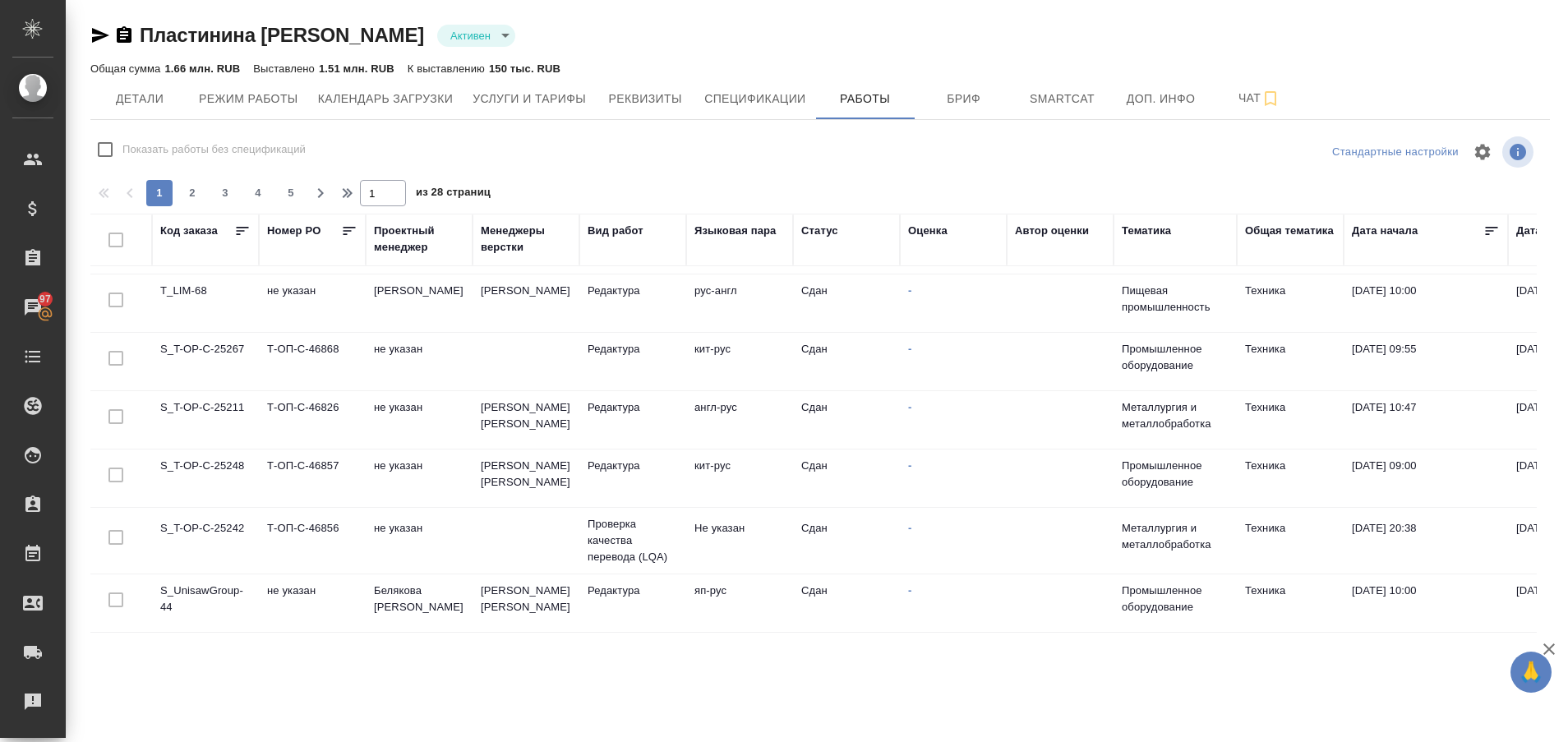
scroll to position [1150, 0]
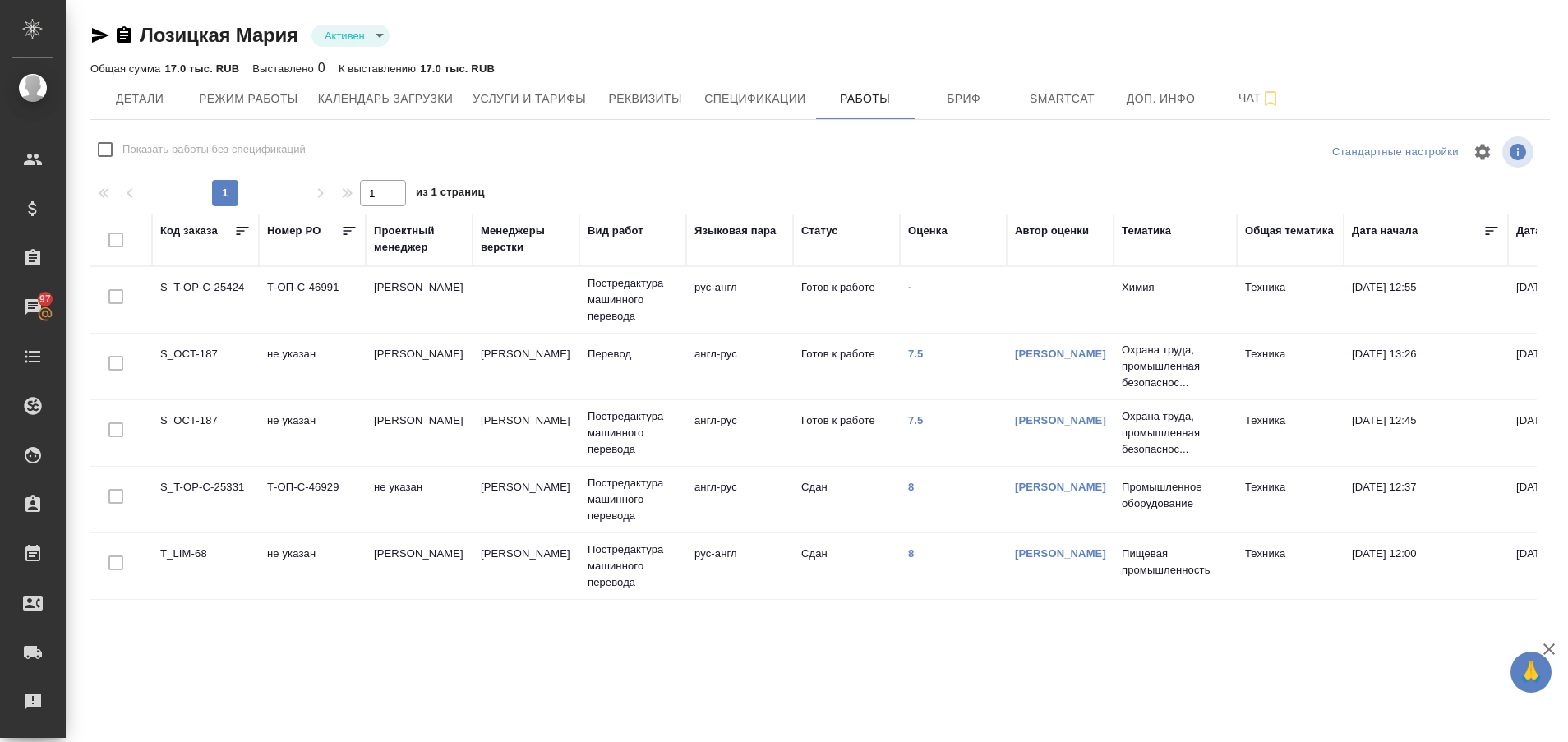
click at [217, 285] on td "S_T-OP-C-25424" at bounding box center [205, 300] width 107 height 58
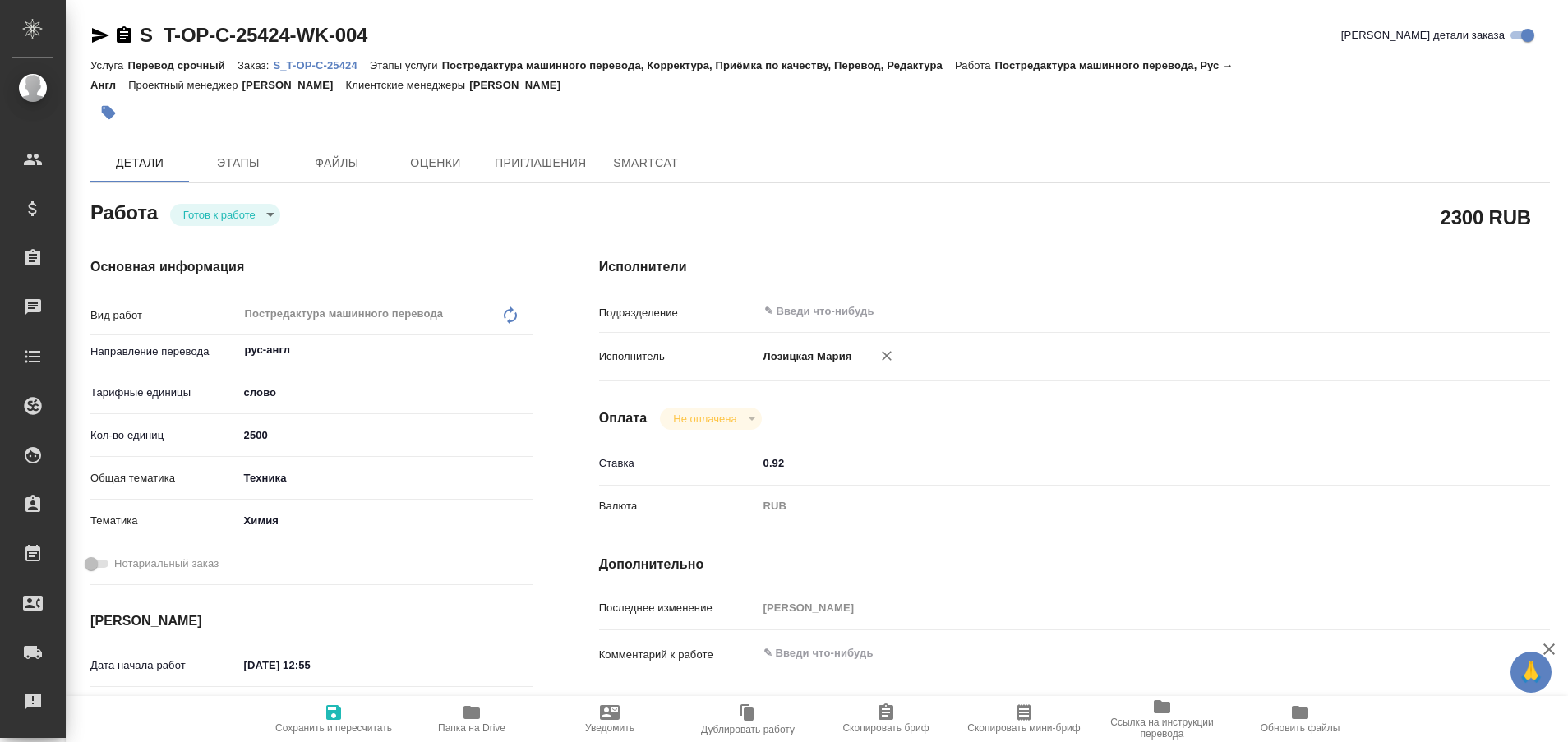
type textarea "x"
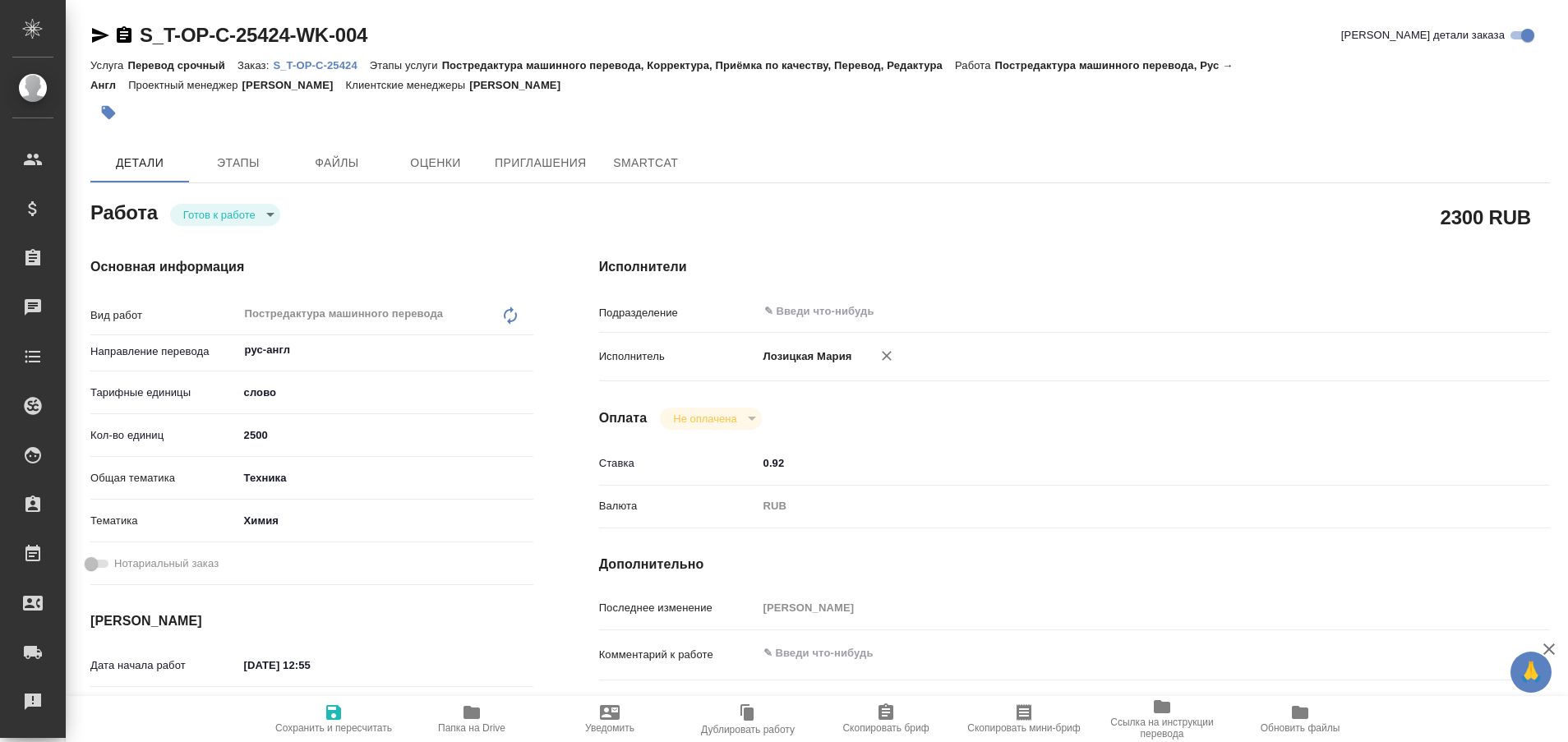
type textarea "x"
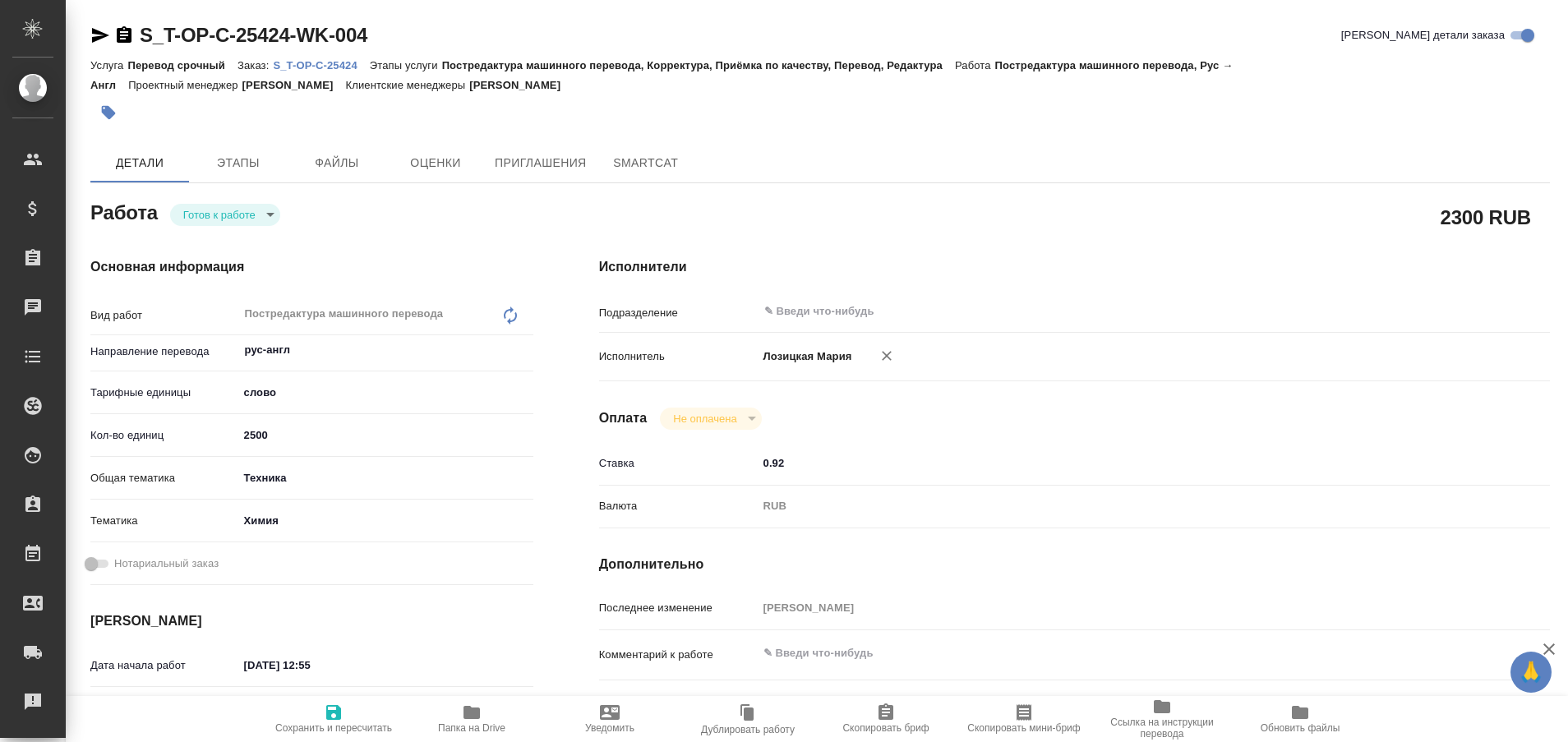
type textarea "x"
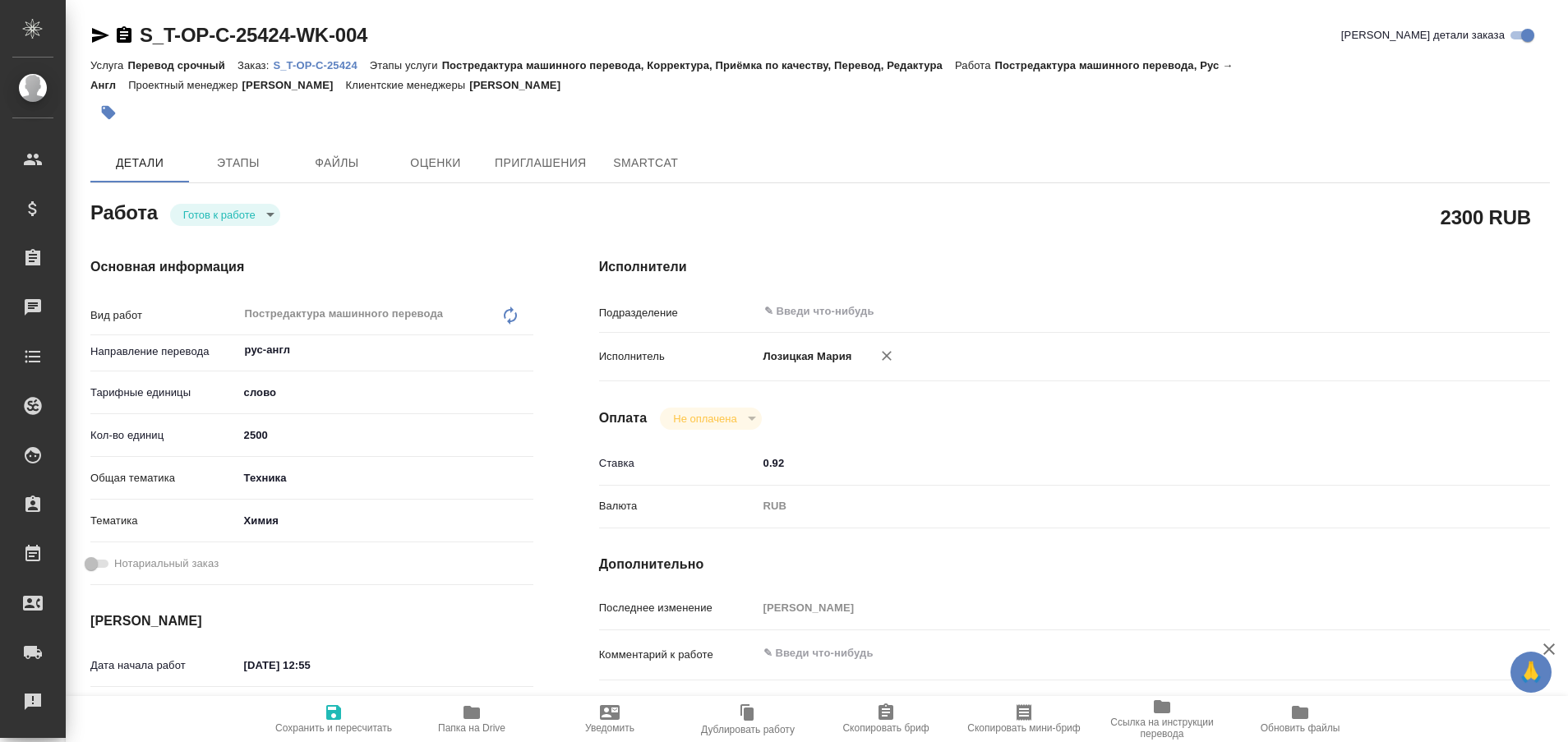
type textarea "x"
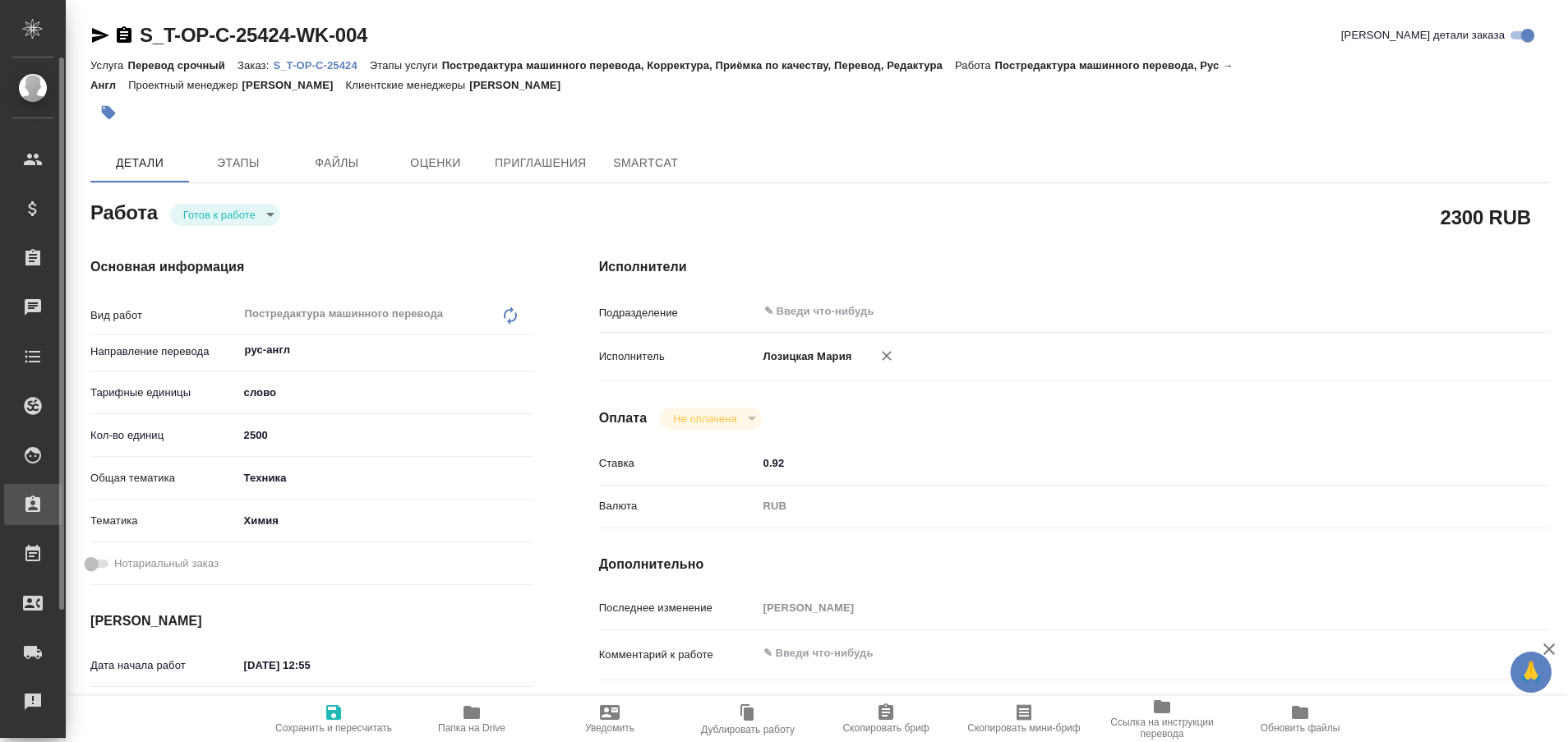
type textarea "x"
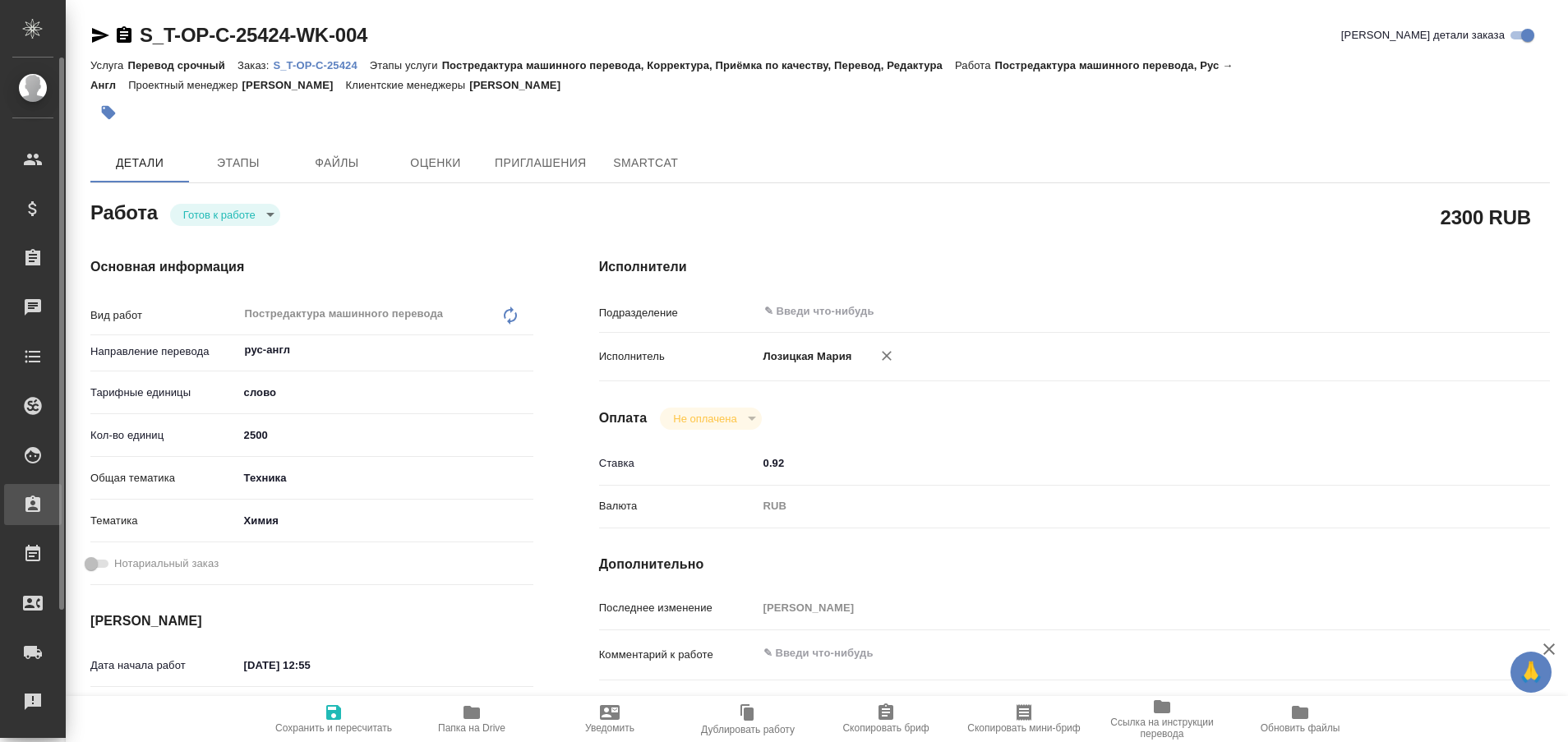
type textarea "x"
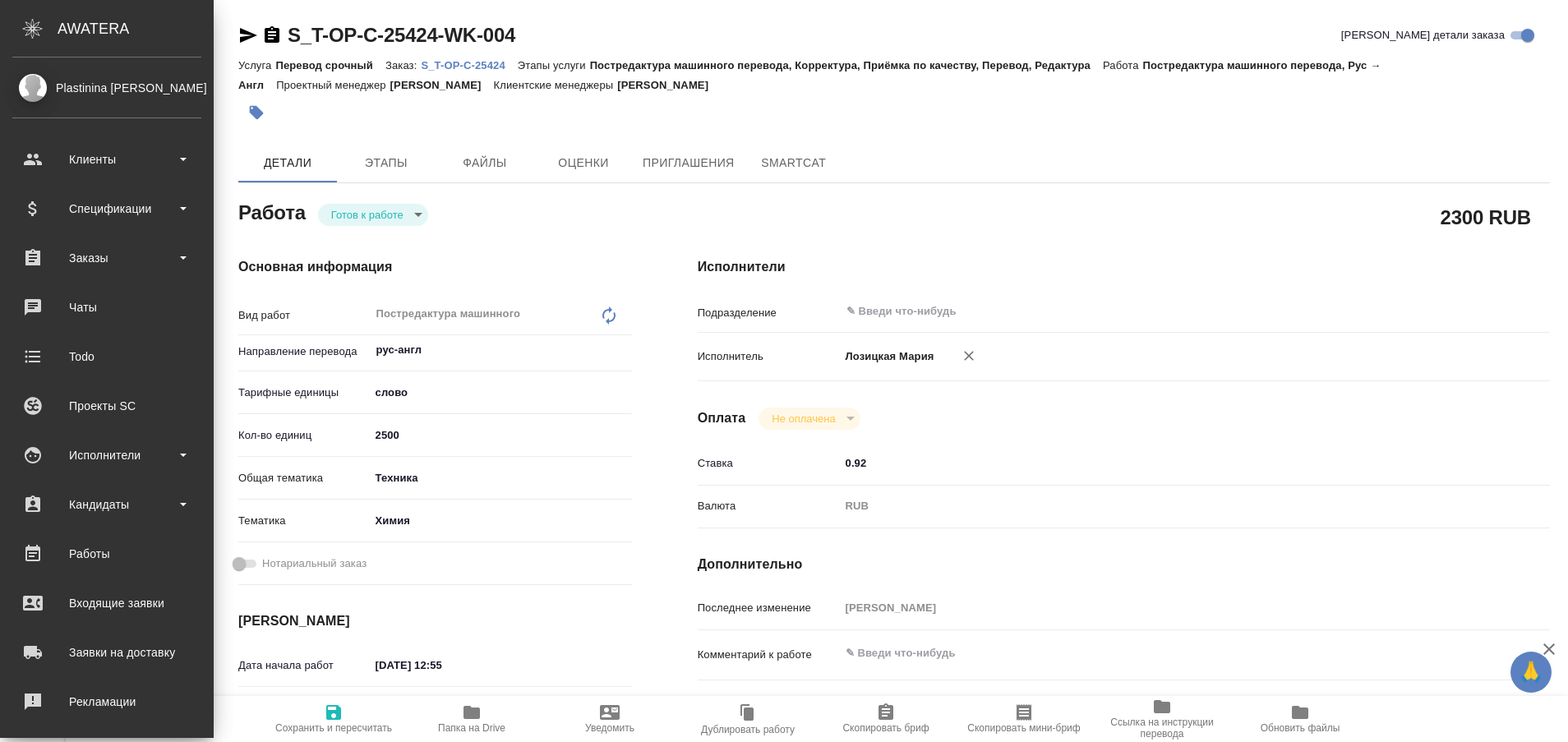
type textarea "x"
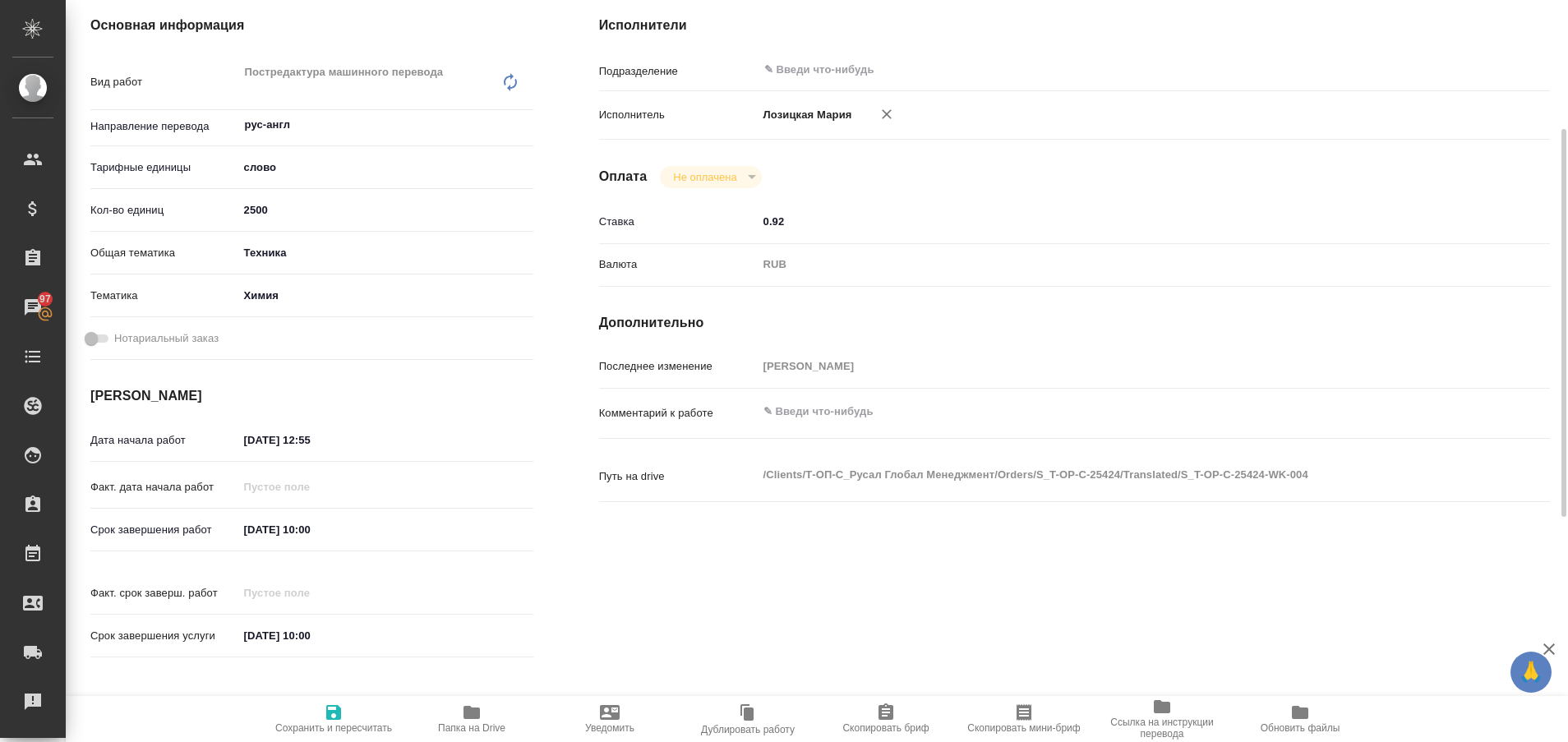
scroll to position [243, 0]
click at [885, 716] on icon "button" at bounding box center [886, 713] width 20 height 20
